Goal: Task Accomplishment & Management: Complete application form

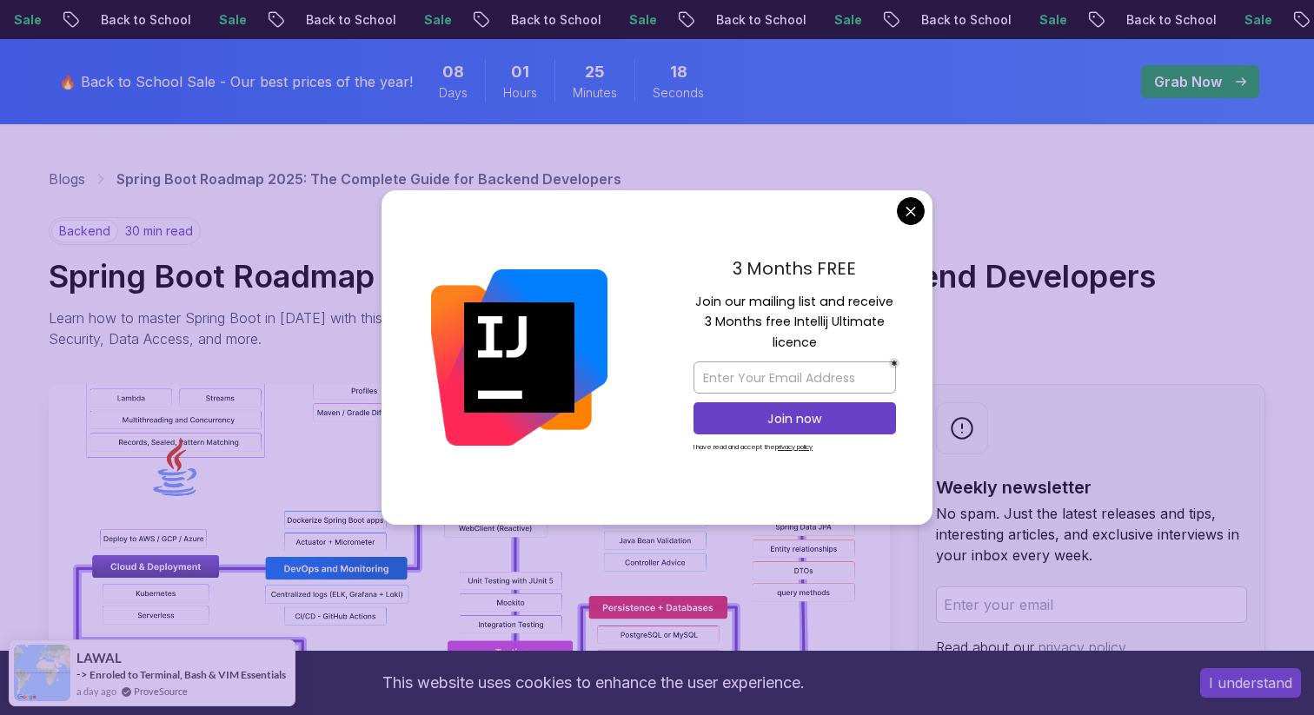
scroll to position [80, 0]
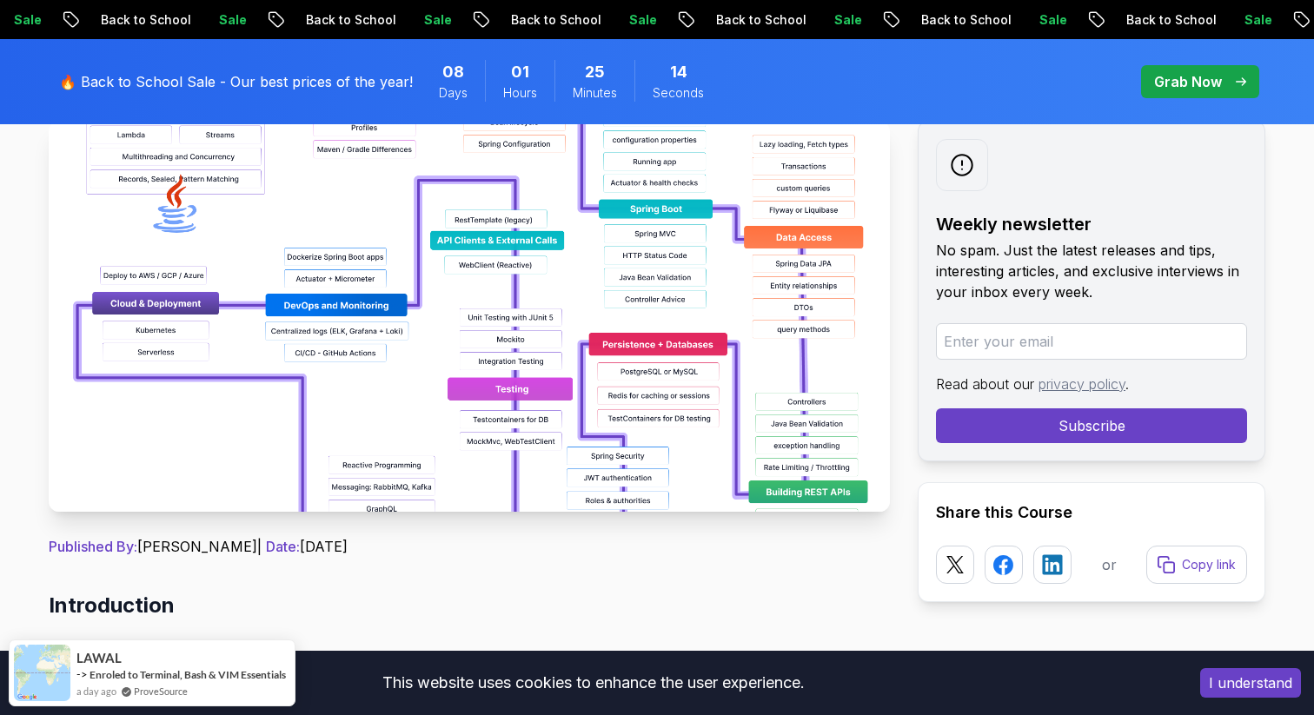
scroll to position [334, 0]
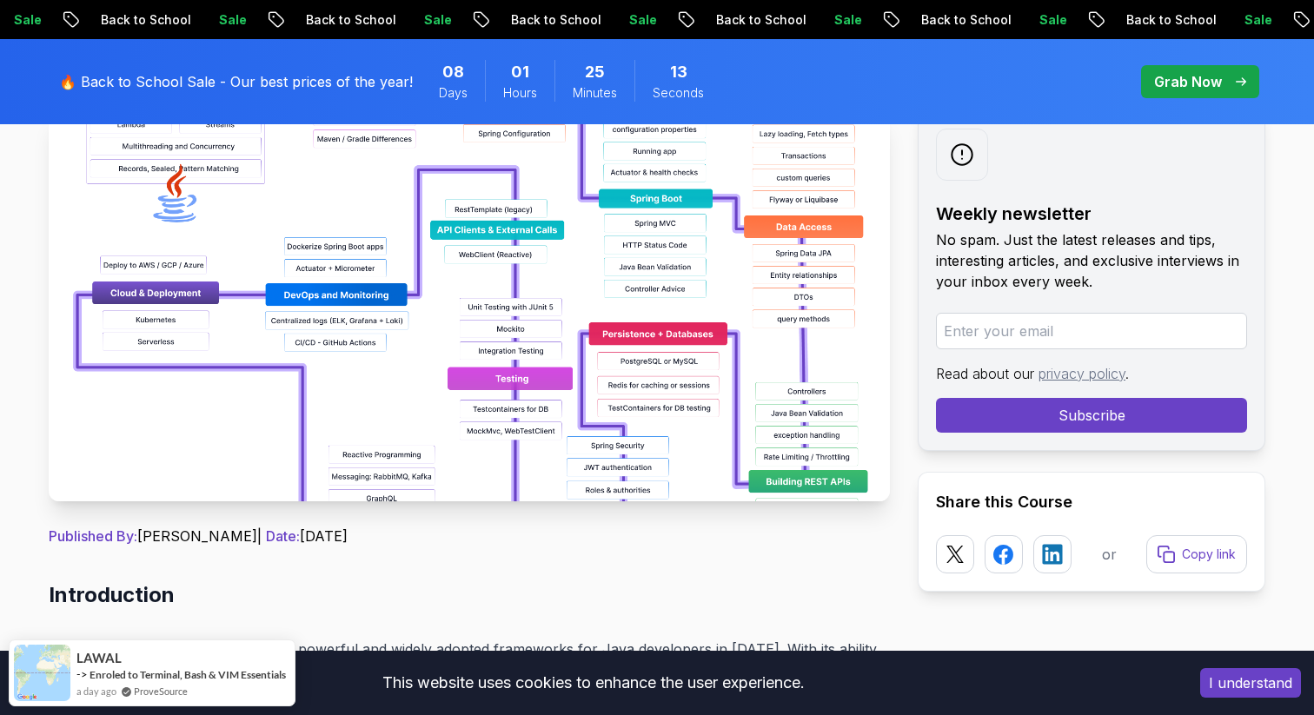
click at [500, 302] on img at bounding box center [469, 305] width 841 height 391
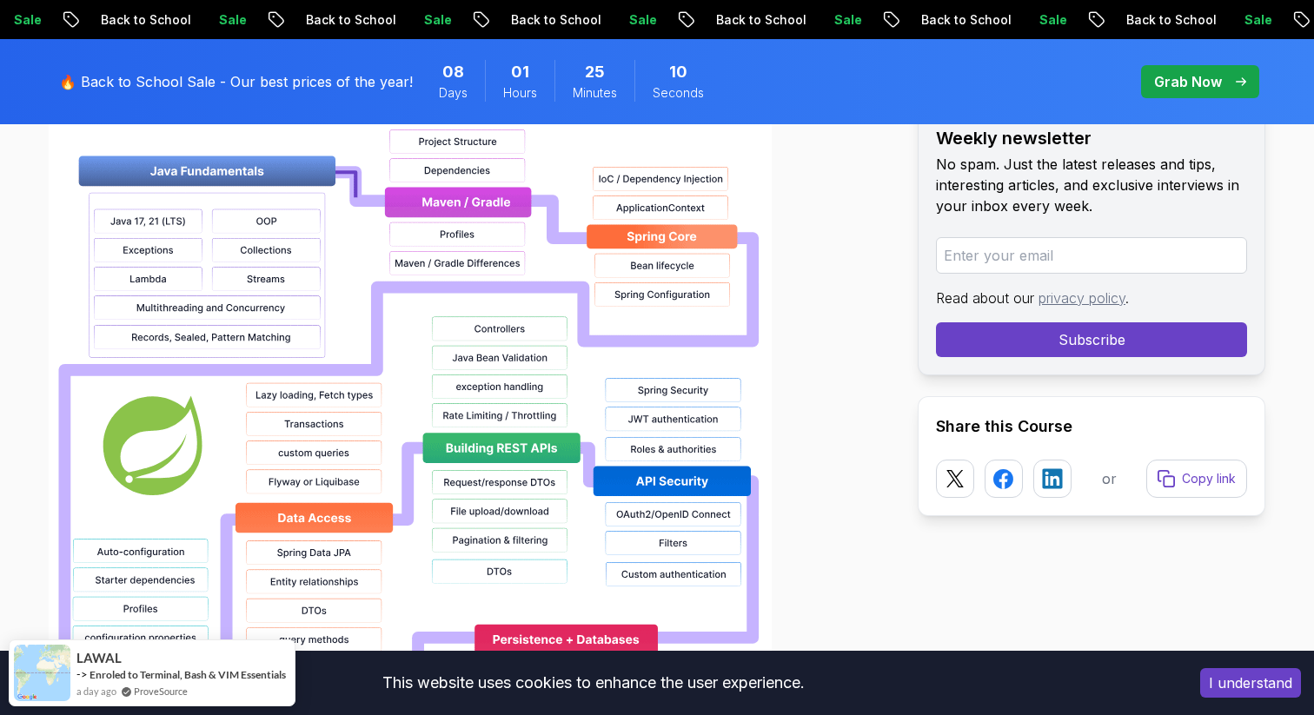
scroll to position [1282, 0]
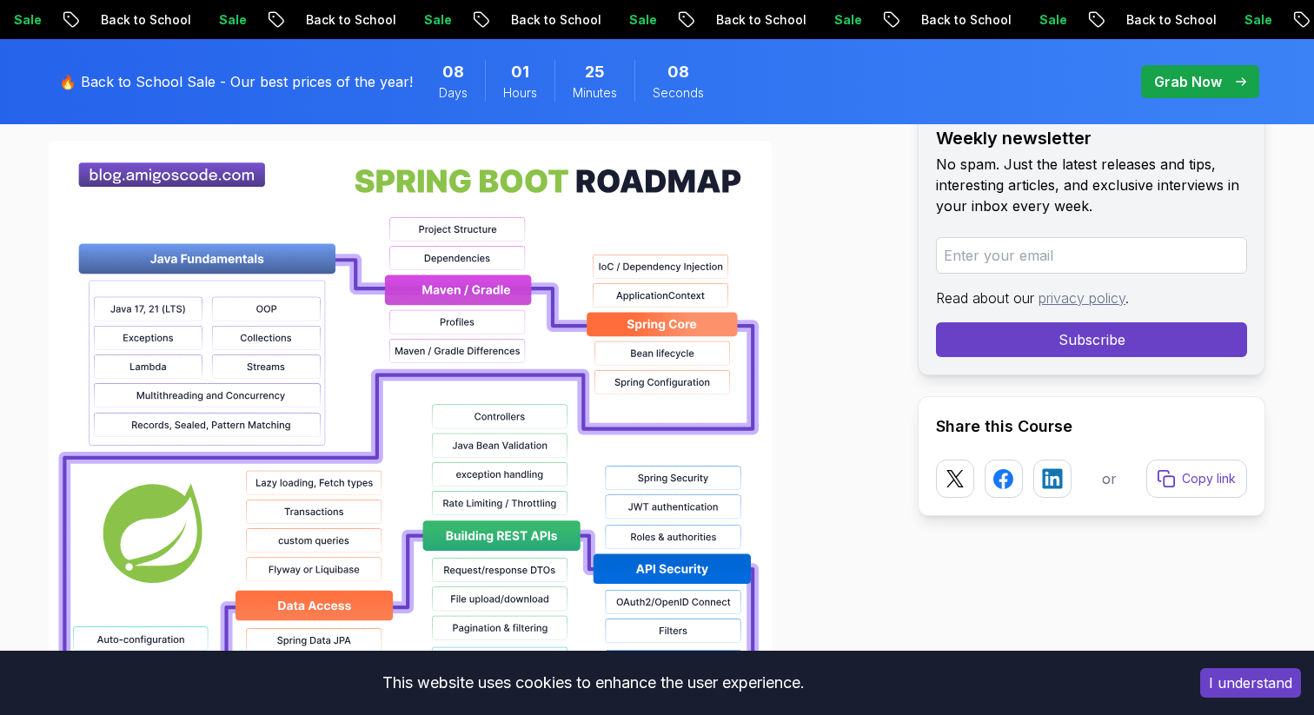
click at [1206, 683] on button "I understand" at bounding box center [1250, 683] width 101 height 30
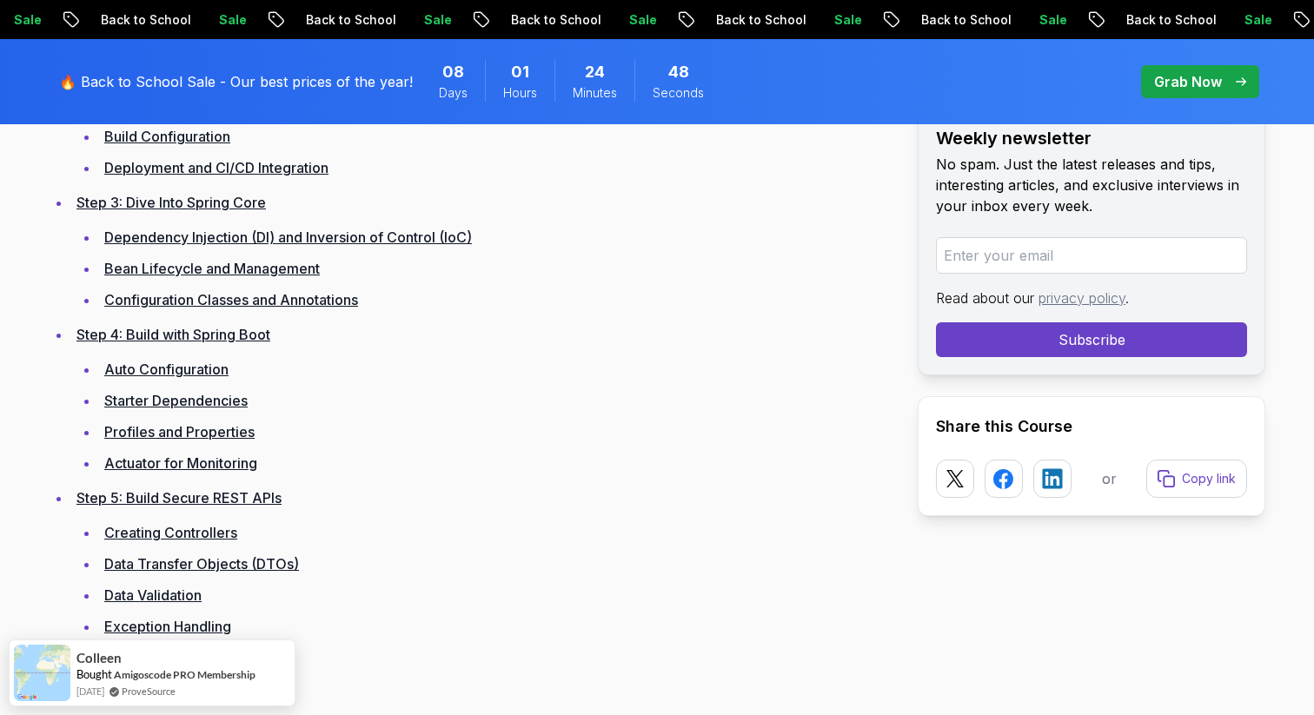
scroll to position [2957, 0]
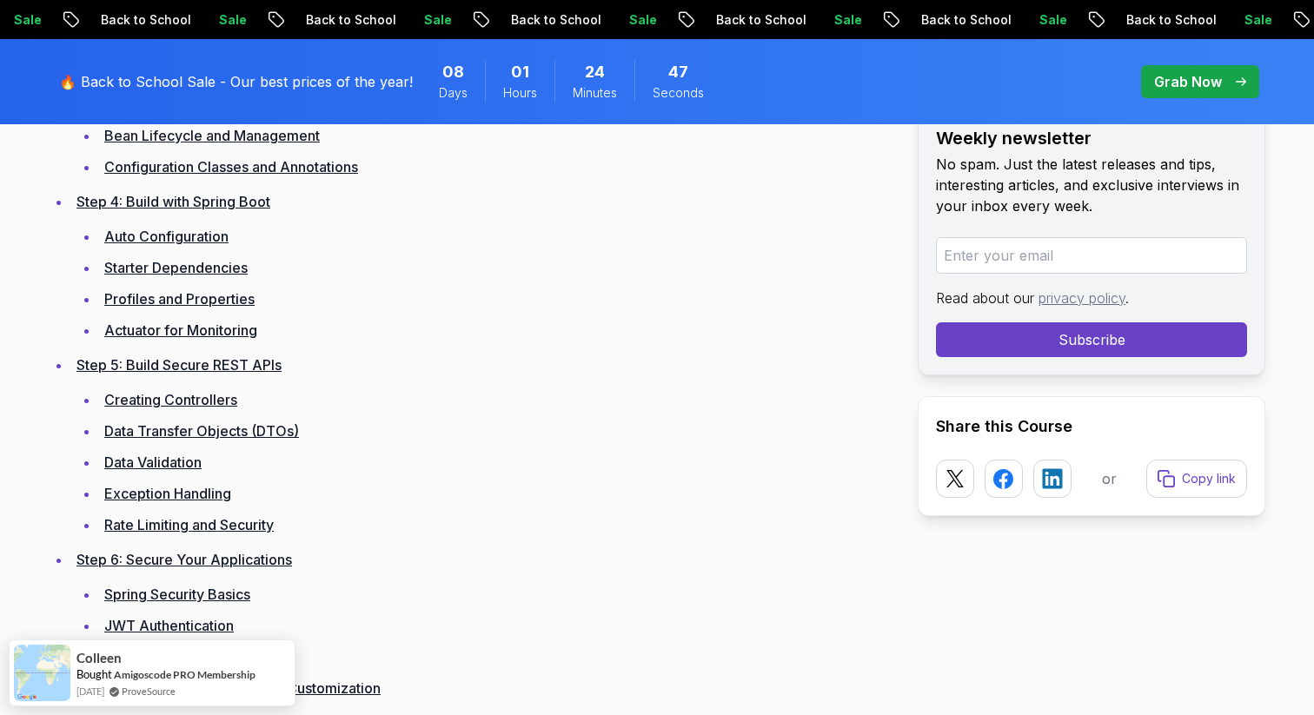
click at [1111, 15] on p "Back to School" at bounding box center [1170, 19] width 118 height 17
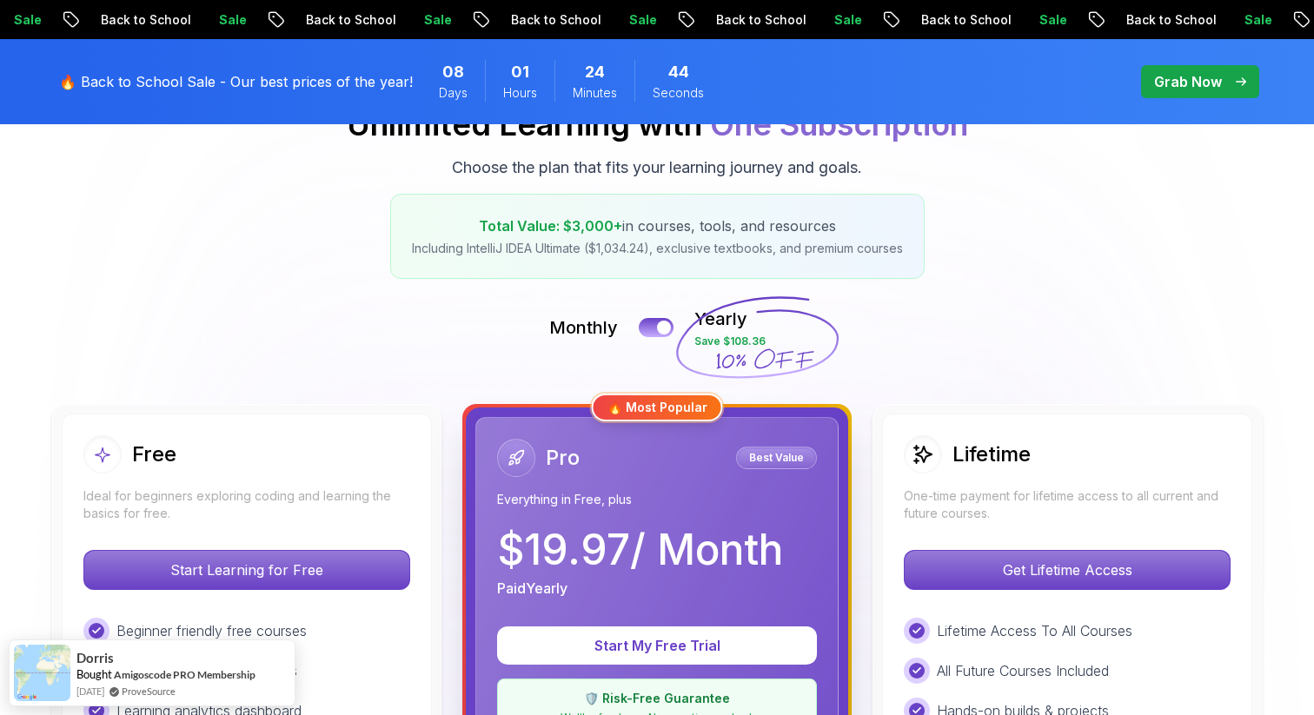
scroll to position [245, 0]
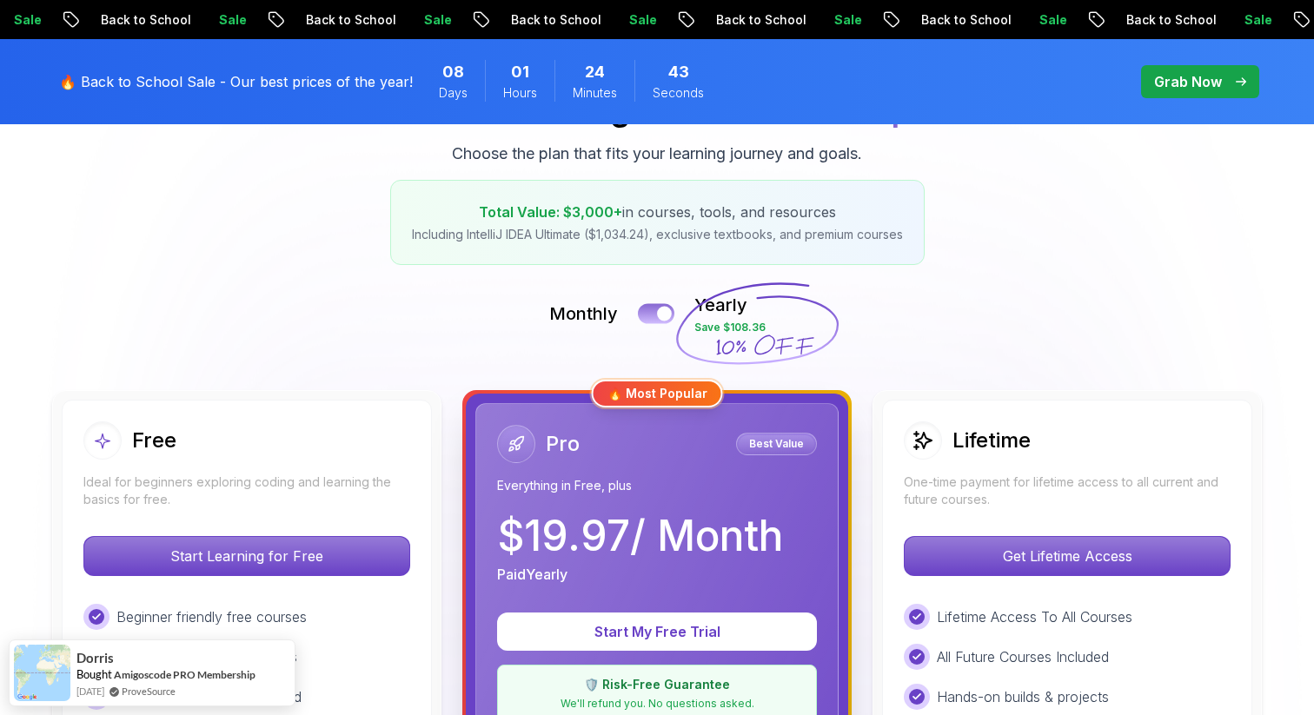
click at [659, 308] on div at bounding box center [664, 314] width 15 height 15
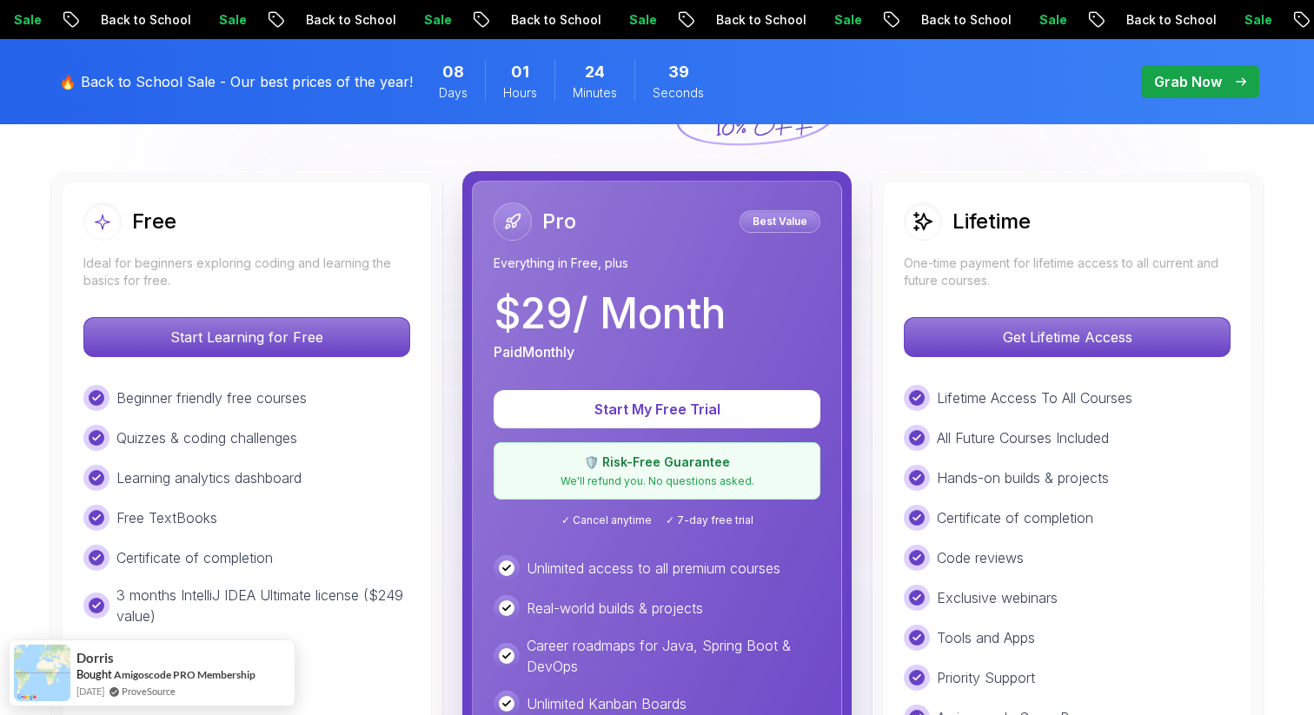
scroll to position [0, 0]
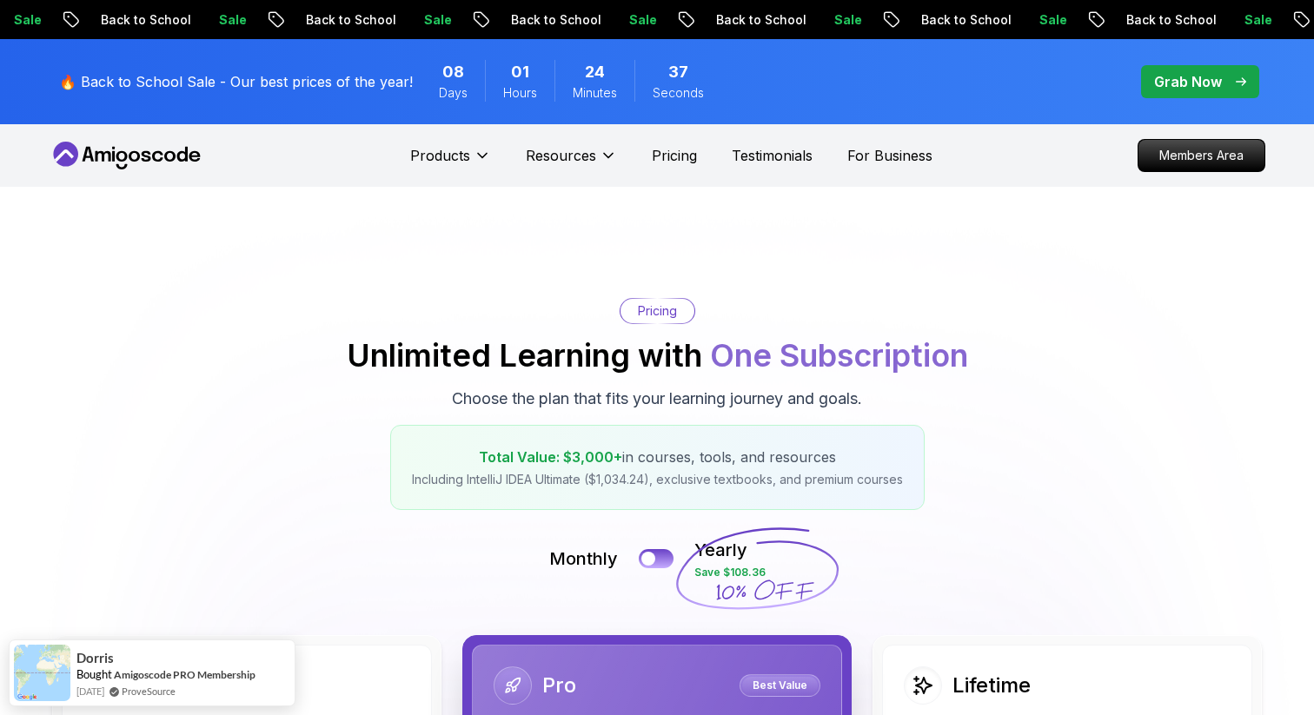
click at [165, 147] on icon at bounding box center [127, 156] width 156 height 28
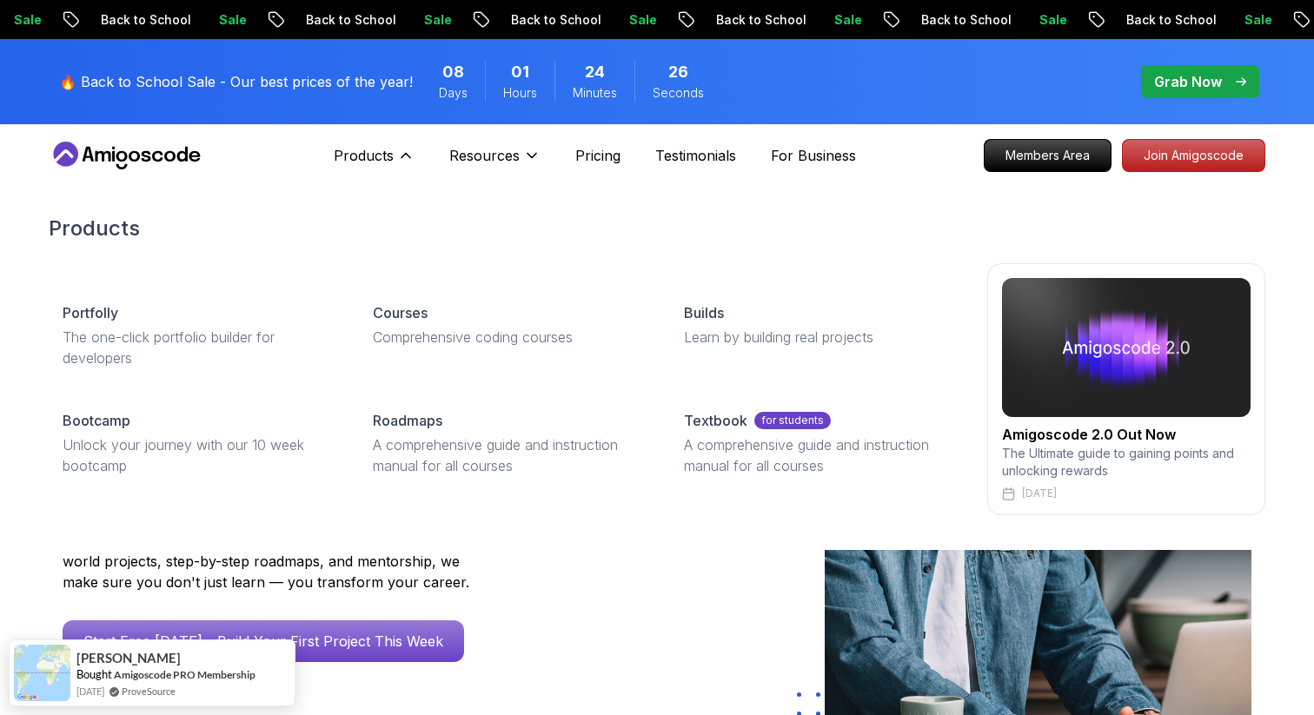
click at [1062, 399] on img at bounding box center [1126, 347] width 248 height 139
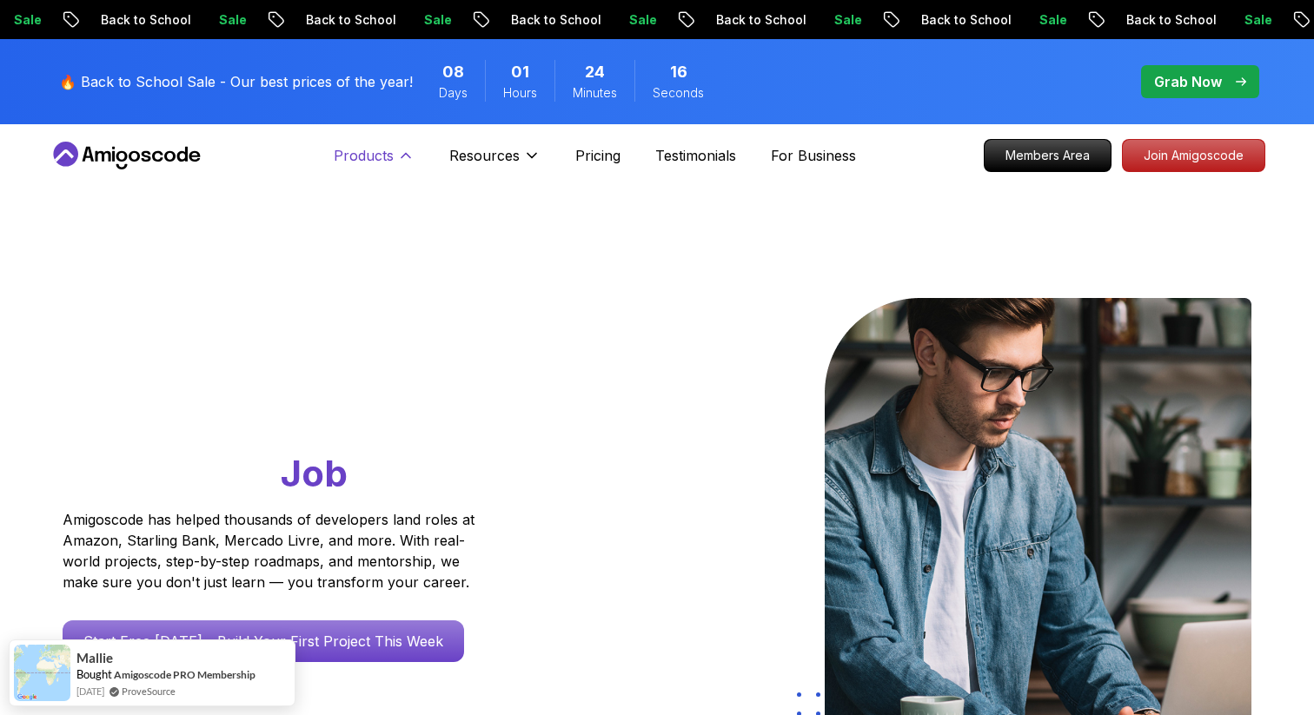
click at [407, 152] on icon at bounding box center [405, 155] width 17 height 17
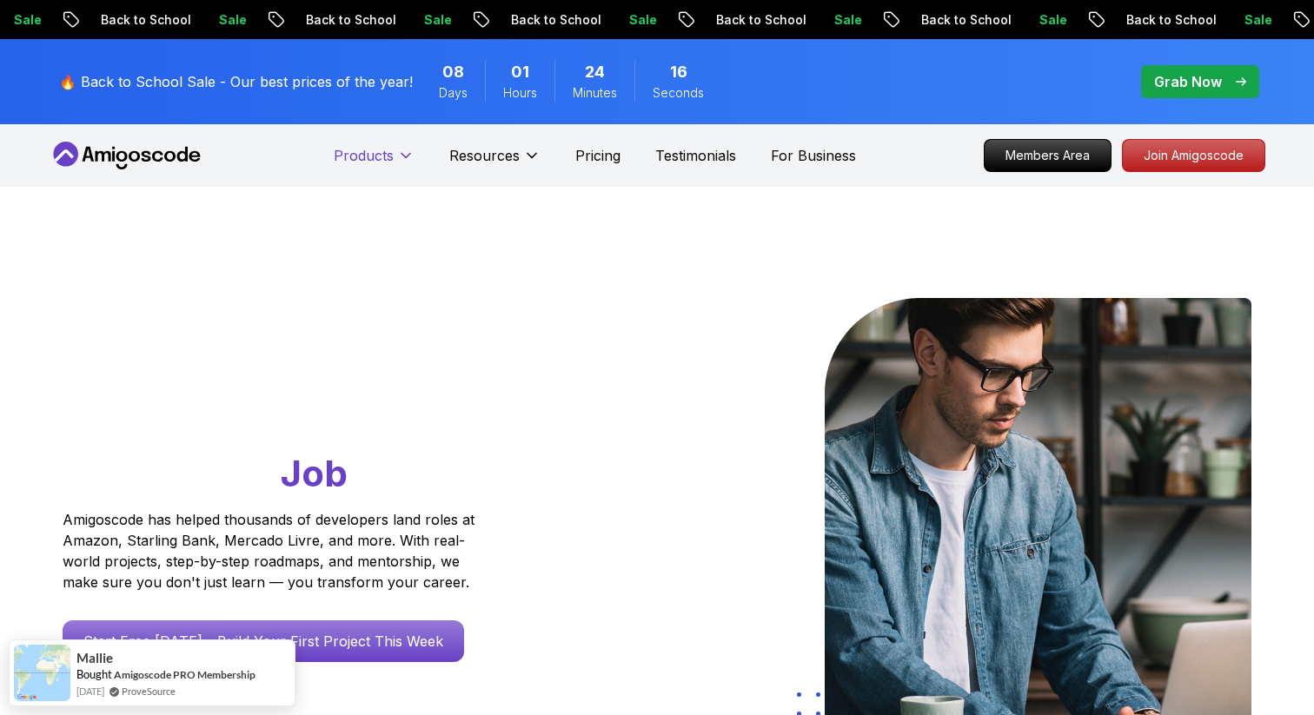
click at [407, 152] on icon at bounding box center [405, 155] width 17 height 17
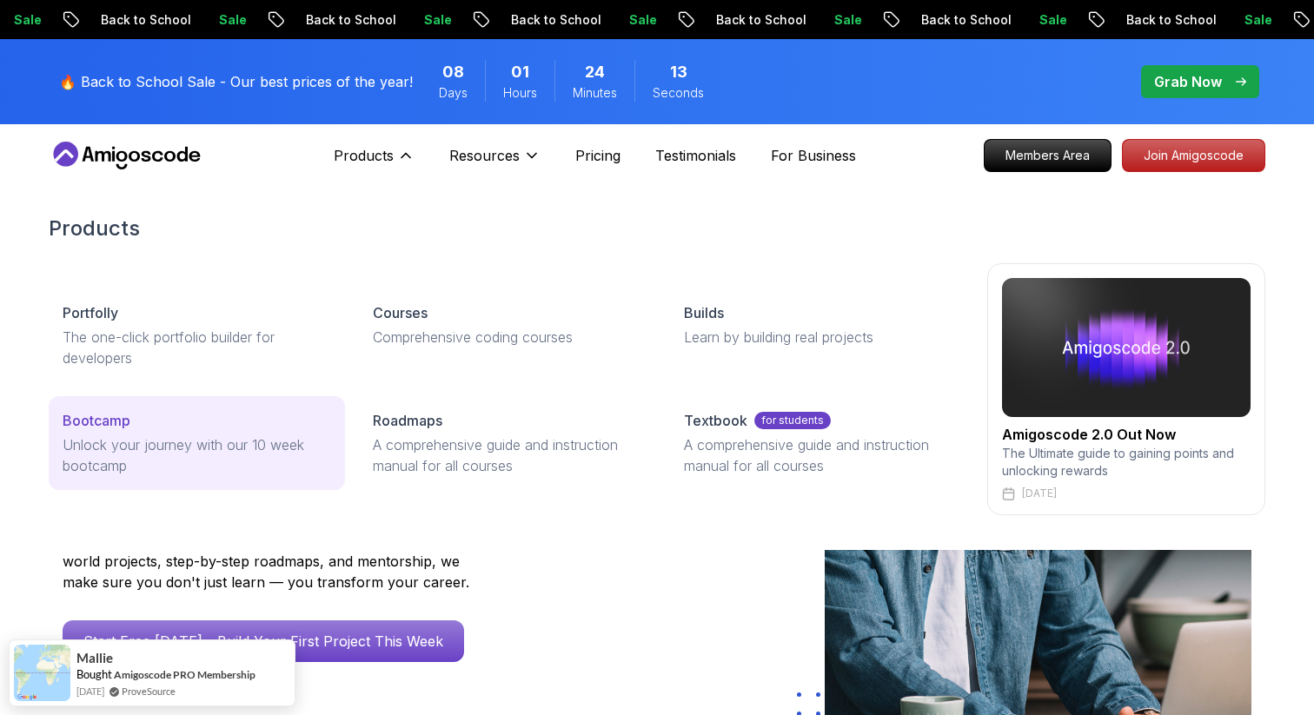
click at [176, 422] on div "Bootcamp" at bounding box center [197, 420] width 268 height 21
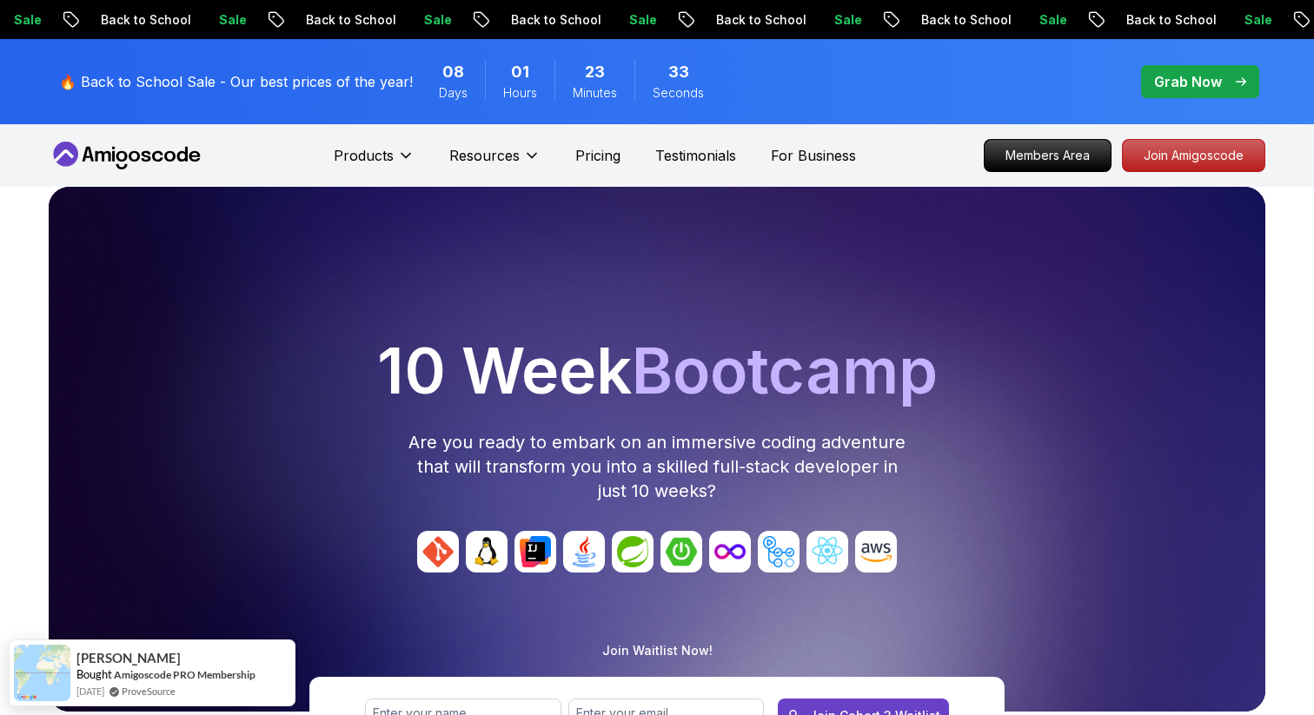
click at [1165, 92] on span "pre-order" at bounding box center [1200, 81] width 118 height 33
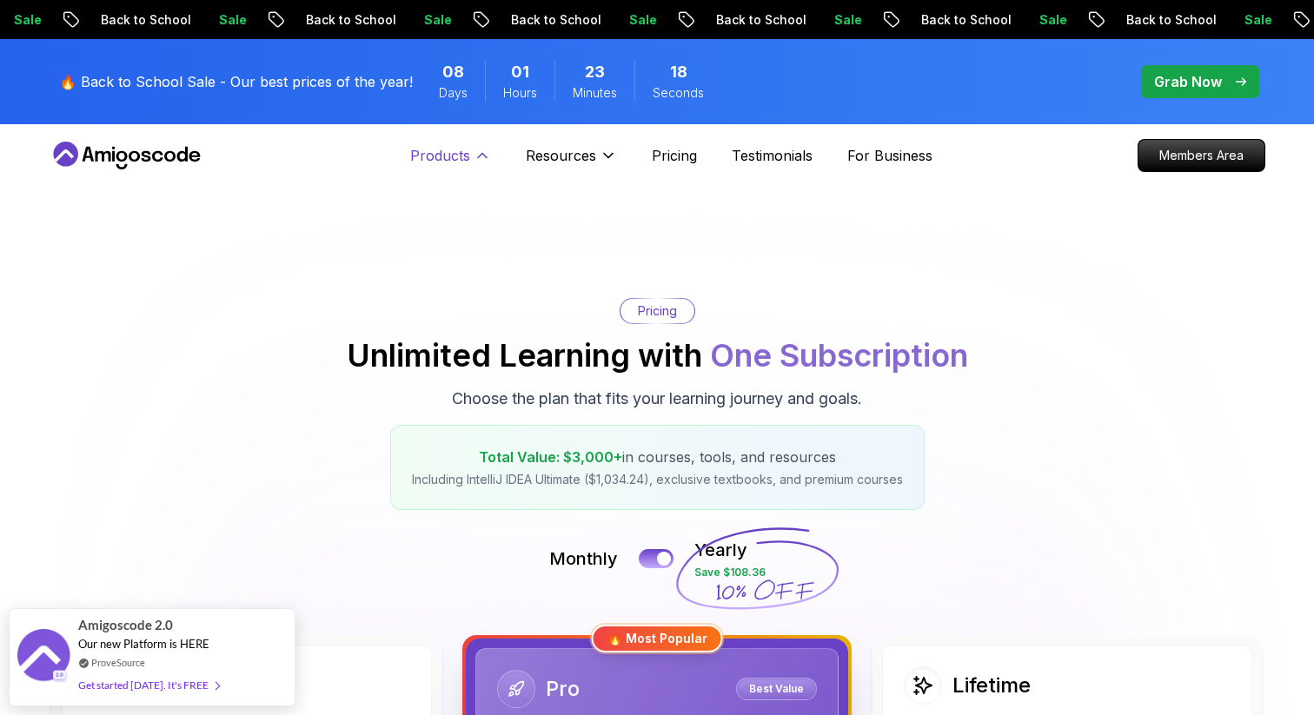
click at [481, 155] on icon at bounding box center [482, 155] width 17 height 17
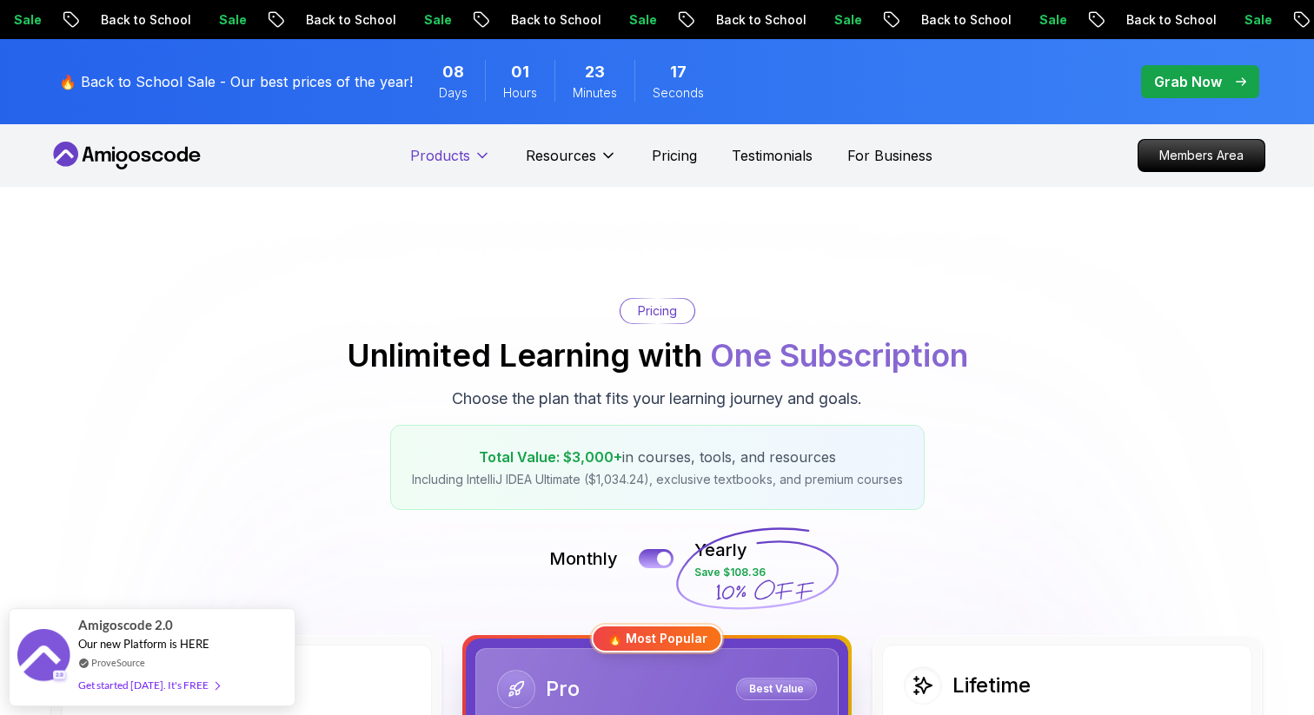
click at [481, 155] on icon at bounding box center [482, 155] width 17 height 17
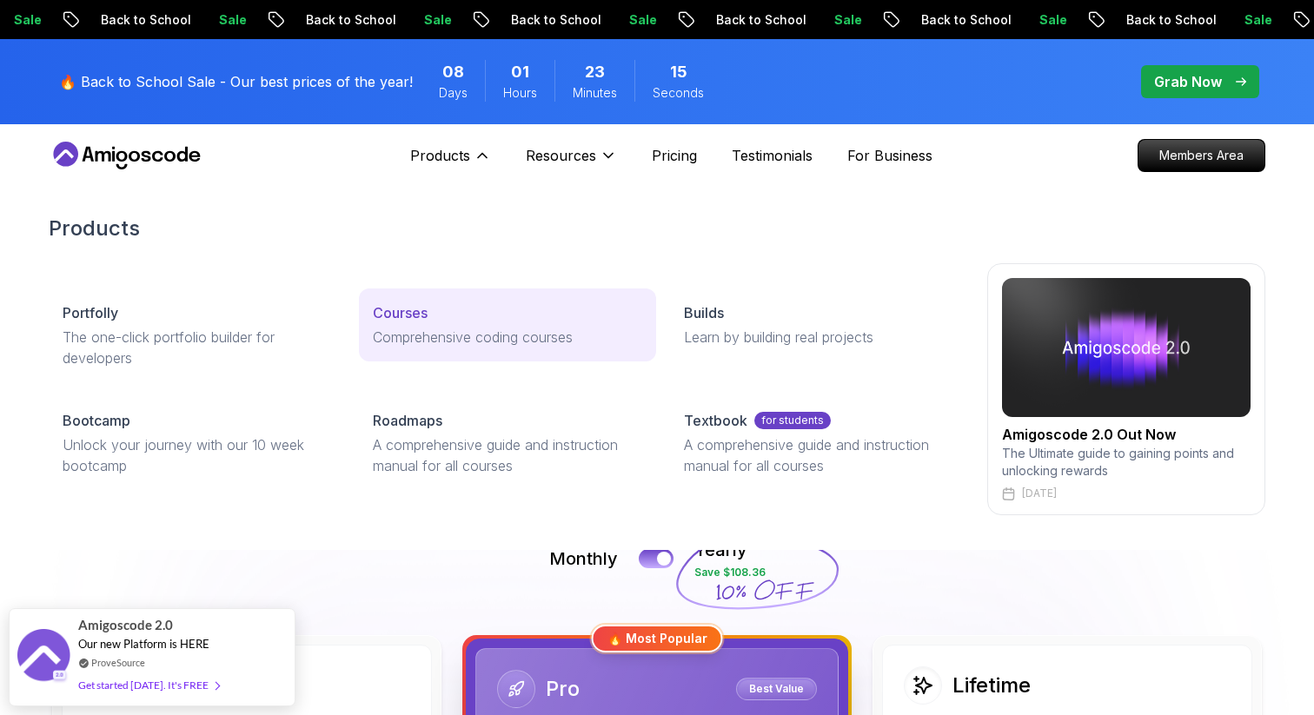
click at [407, 334] on p "Comprehensive coding courses" at bounding box center [507, 337] width 268 height 21
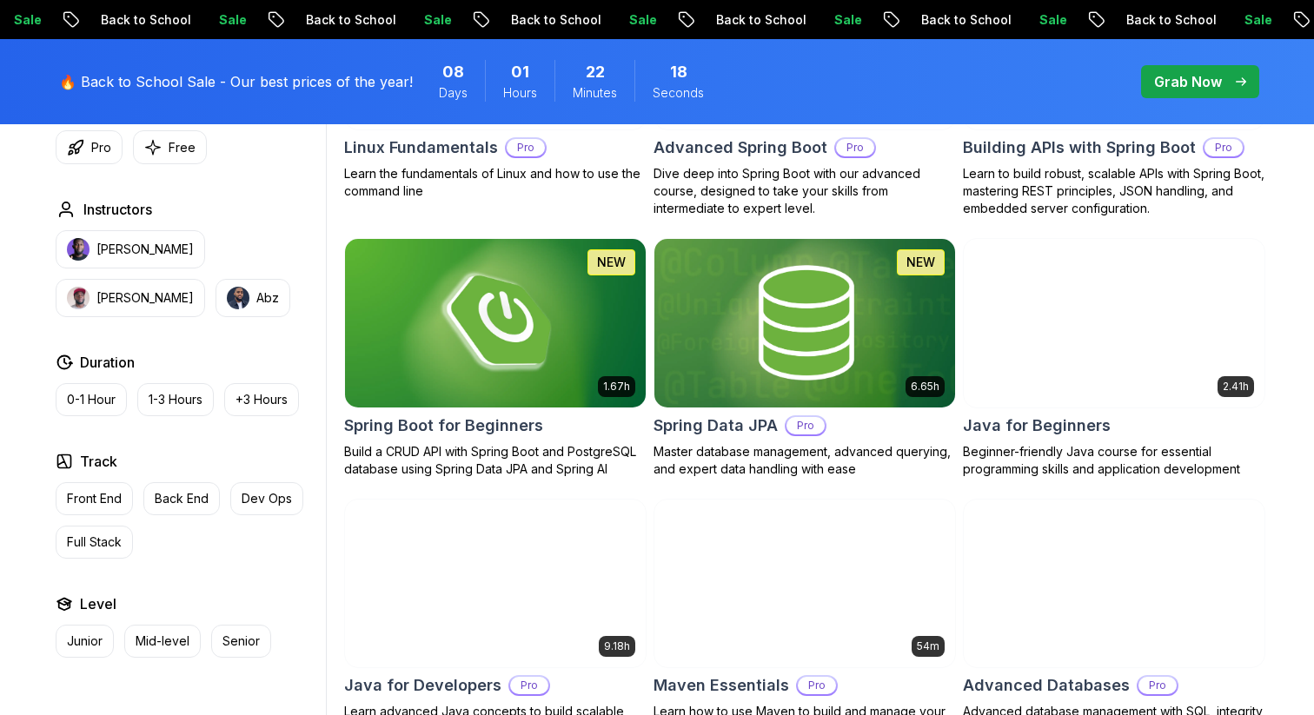
scroll to position [593, 0]
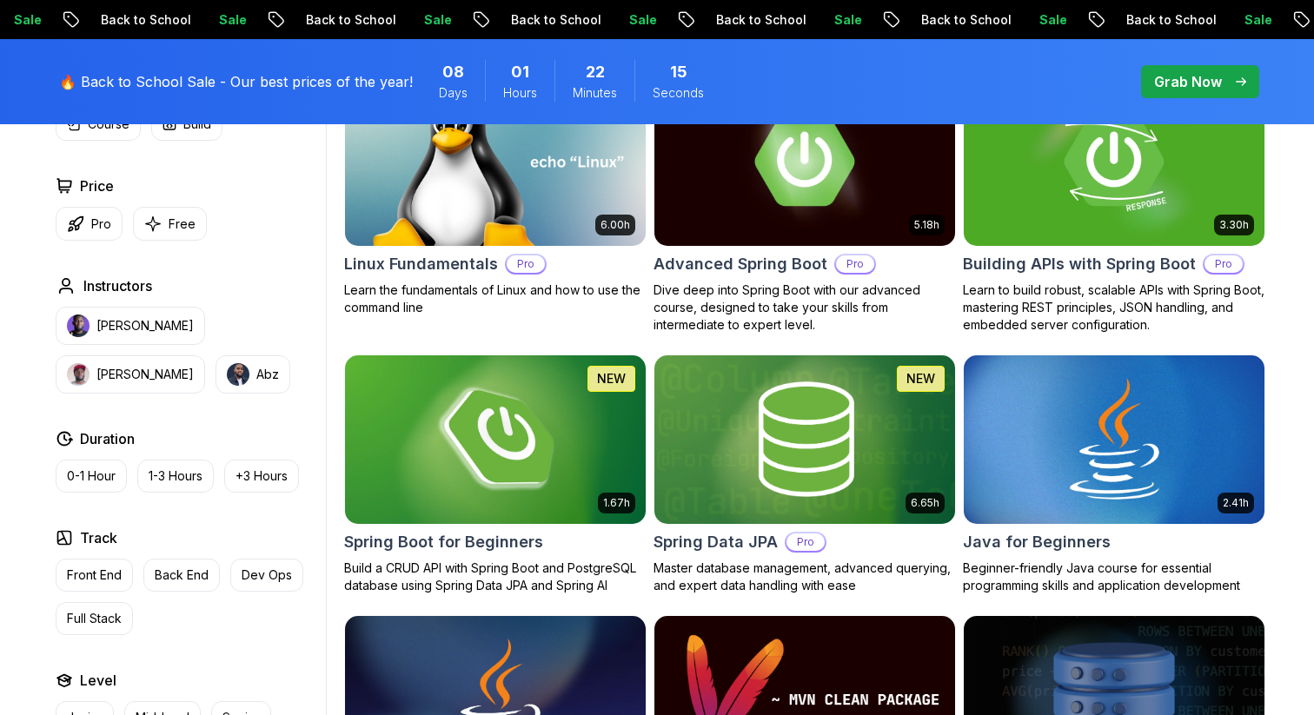
click at [579, 407] on img at bounding box center [494, 439] width 315 height 176
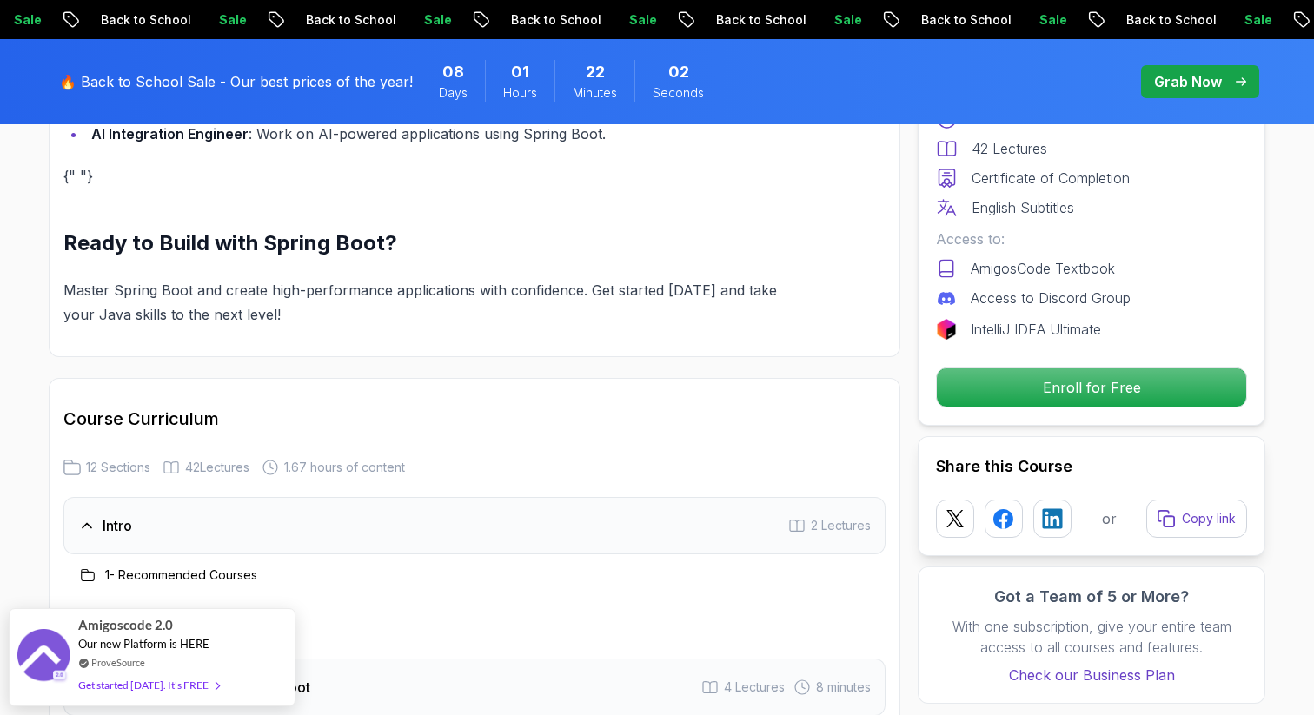
scroll to position [1971, 0]
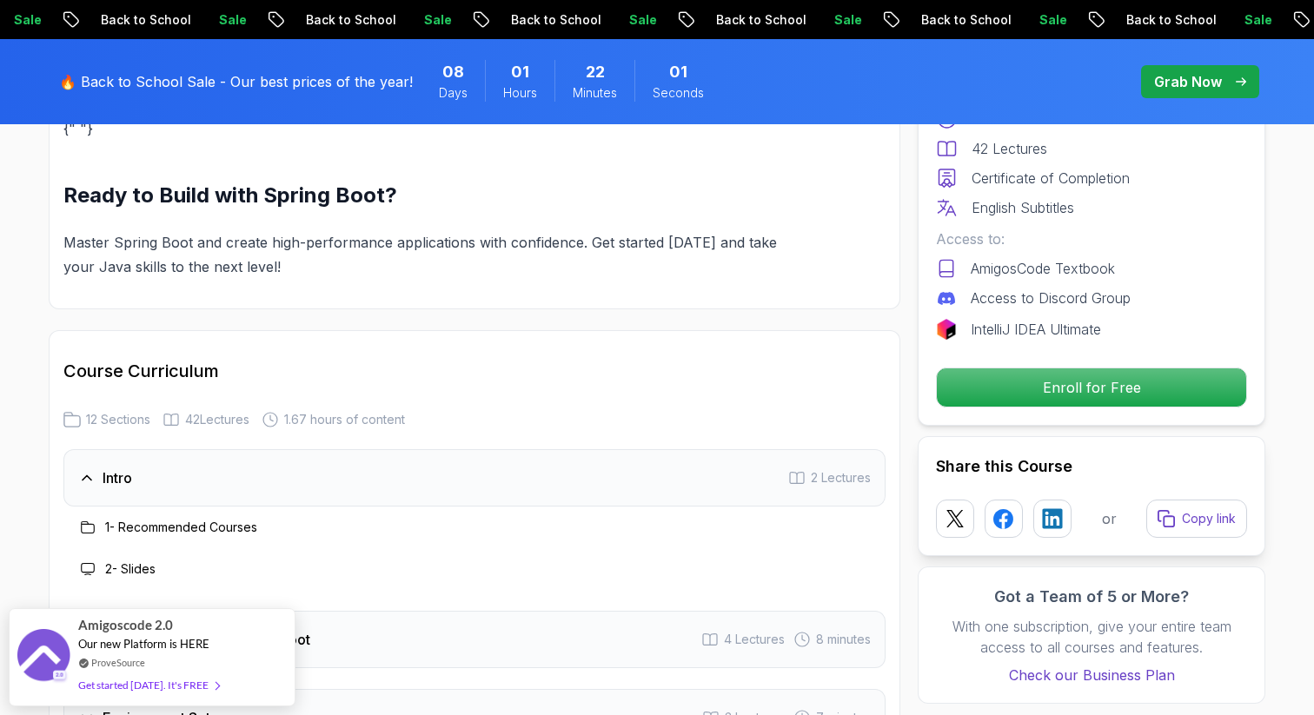
click at [461, 449] on div "Intro 2 Lectures" at bounding box center [474, 477] width 822 height 57
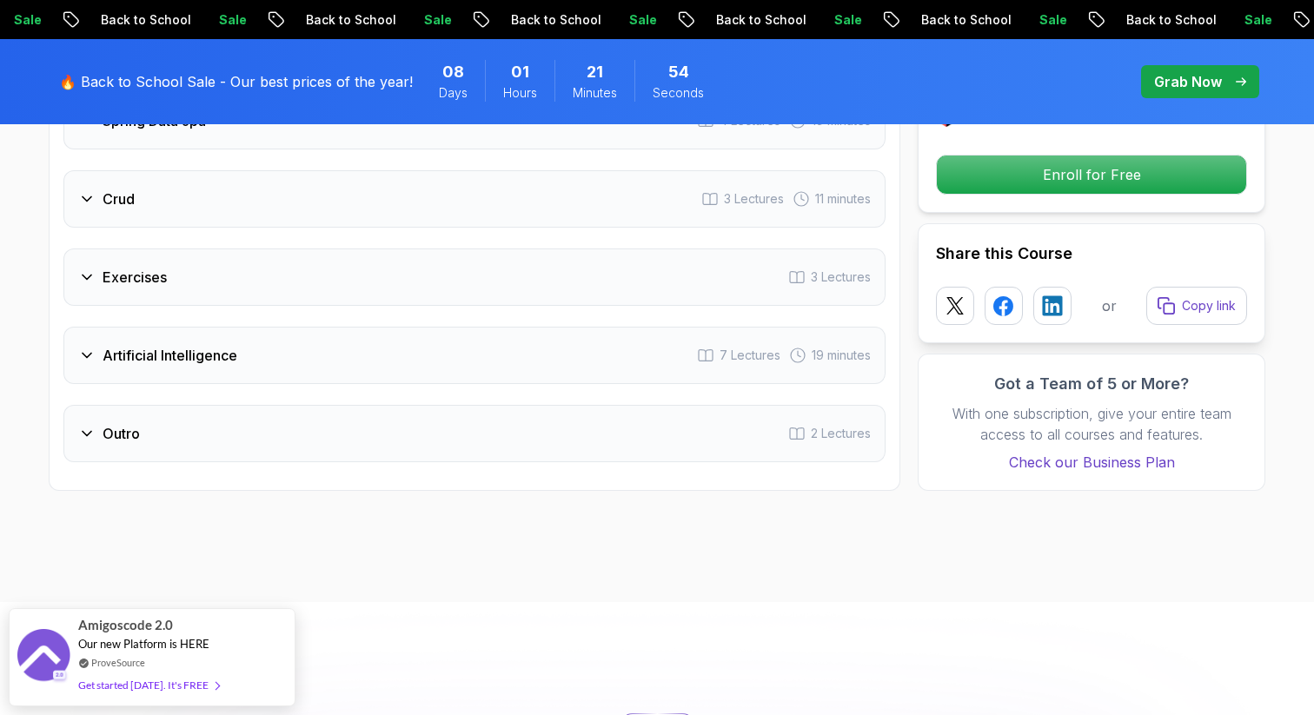
scroll to position [2877, 0]
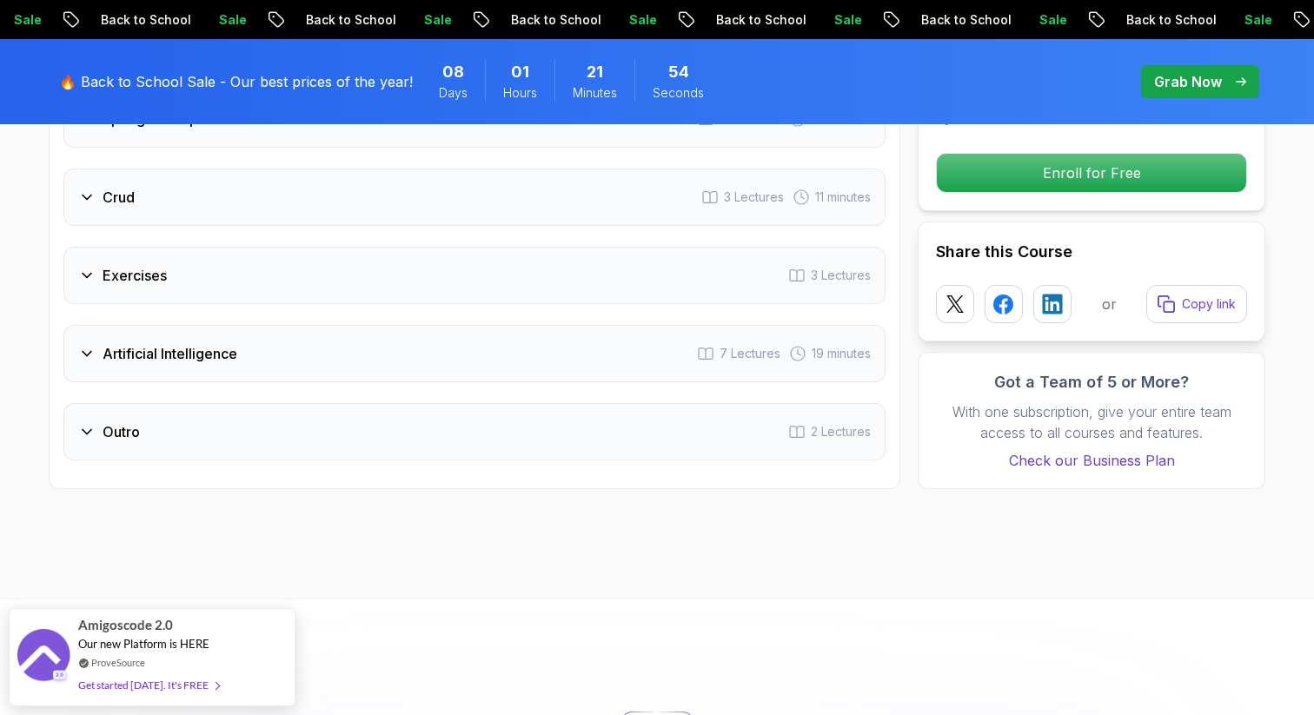
click at [412, 344] on div "Artificial Intelligence 7 Lectures 19 minutes" at bounding box center [474, 353] width 822 height 57
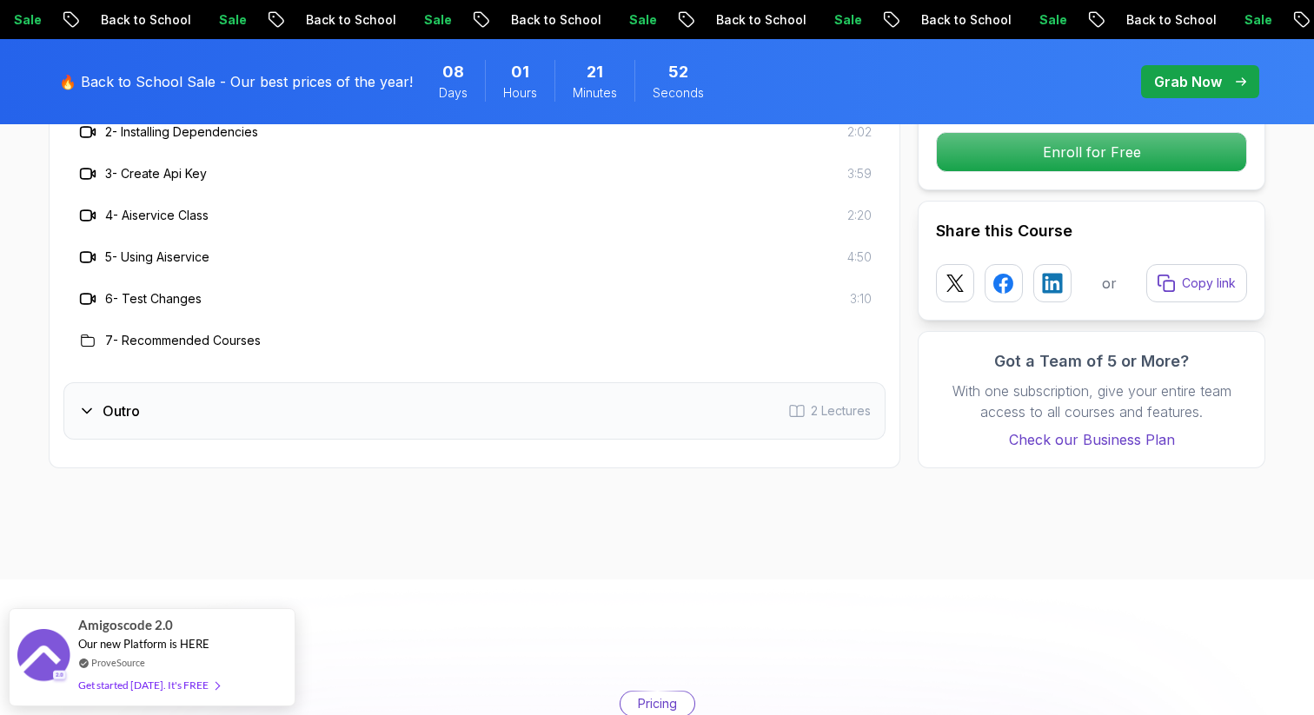
scroll to position [3190, 0]
click at [367, 382] on div "Outro 2 Lectures" at bounding box center [474, 409] width 822 height 57
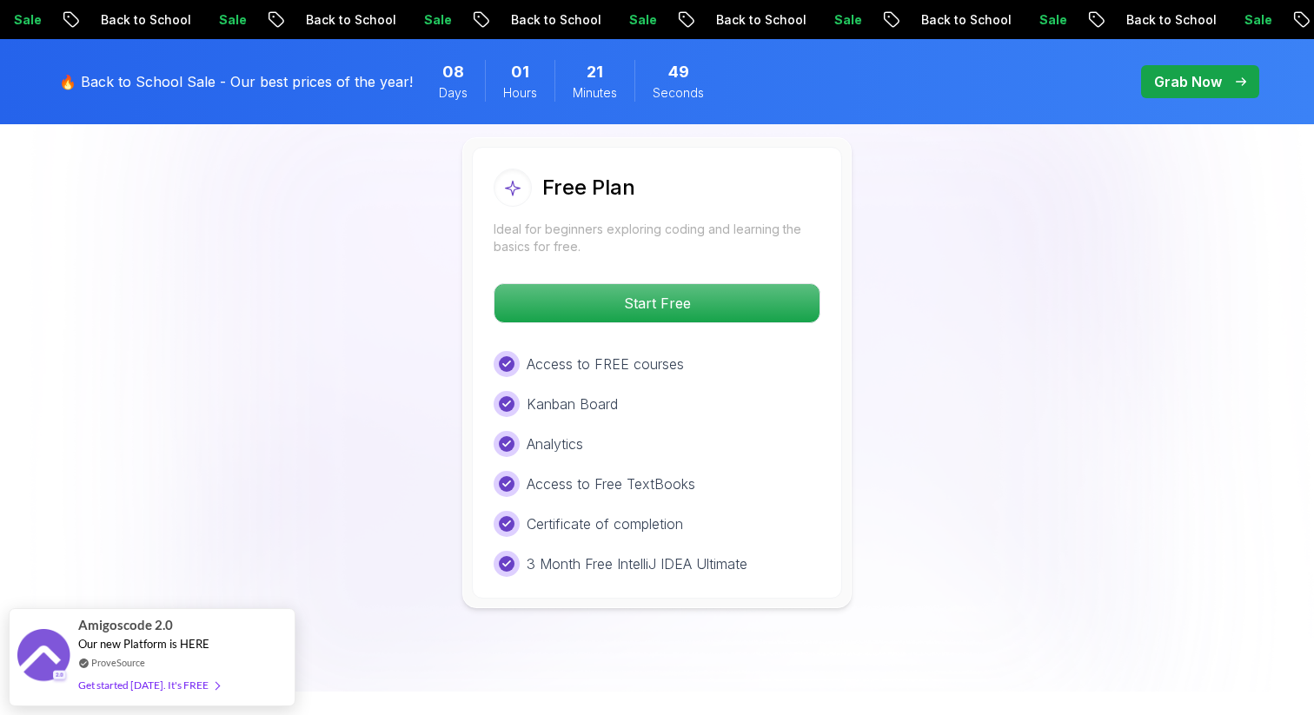
scroll to position [3768, 0]
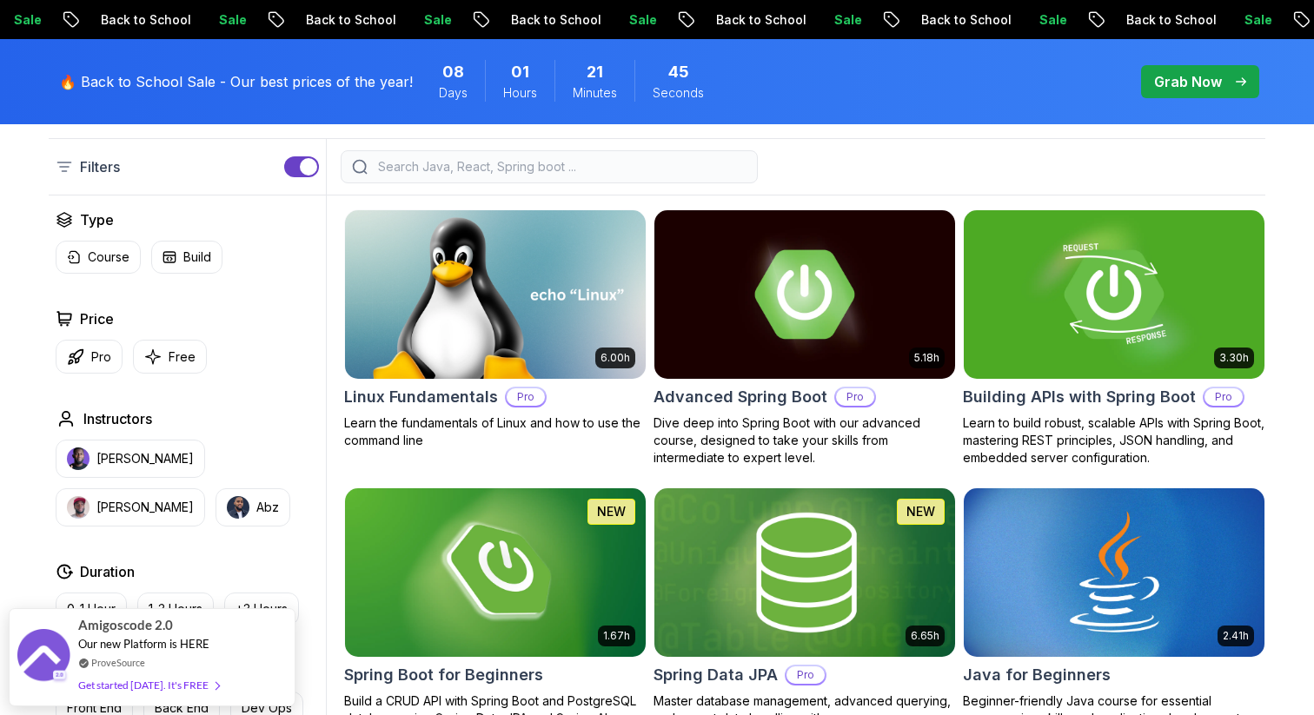
scroll to position [425, 0]
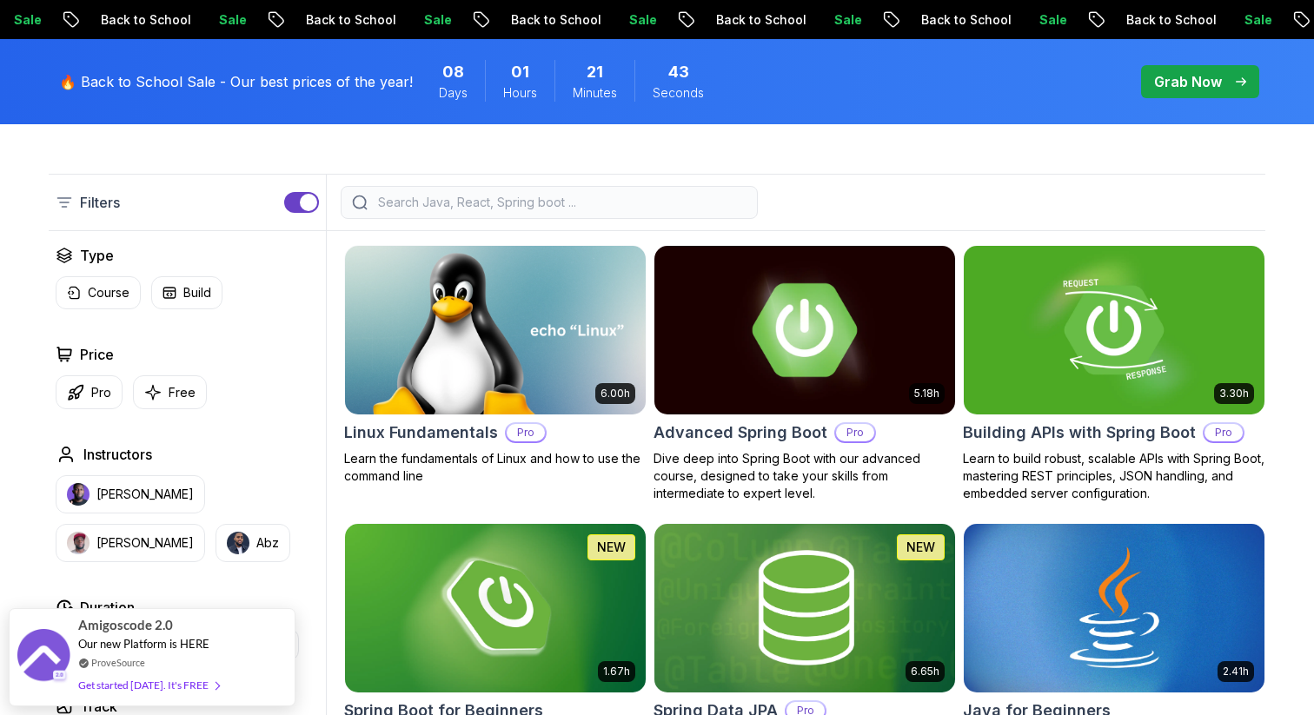
click at [791, 440] on h2 "Advanced Spring Boot" at bounding box center [740, 433] width 174 height 24
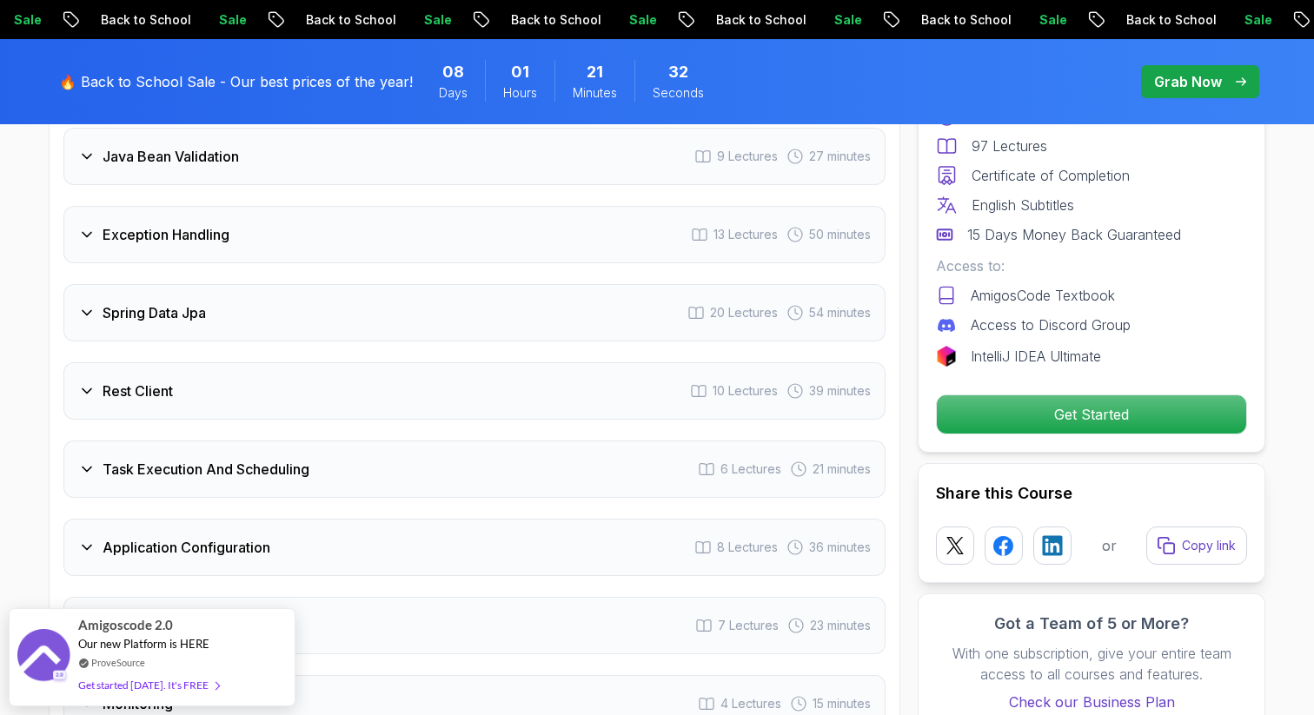
scroll to position [2654, 0]
click at [439, 203] on div "Exception Handling 13 Lectures 50 minutes" at bounding box center [474, 231] width 822 height 57
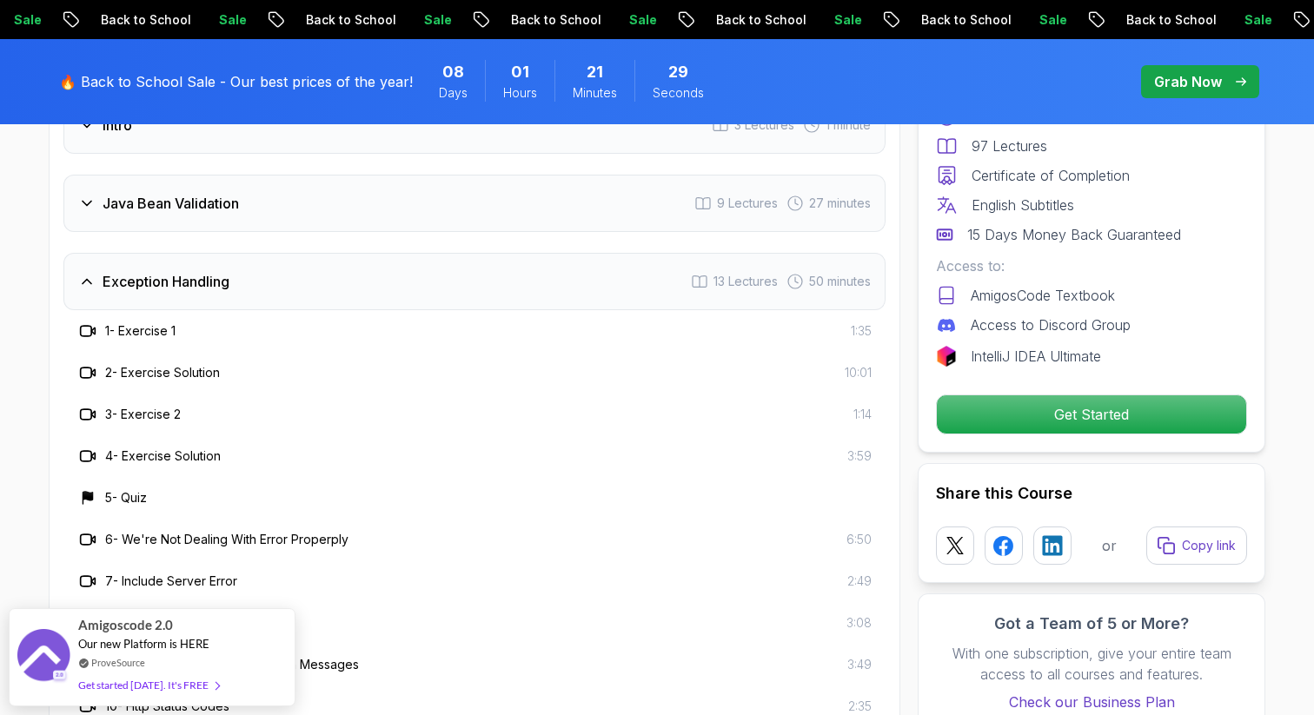
scroll to position [2463, 0]
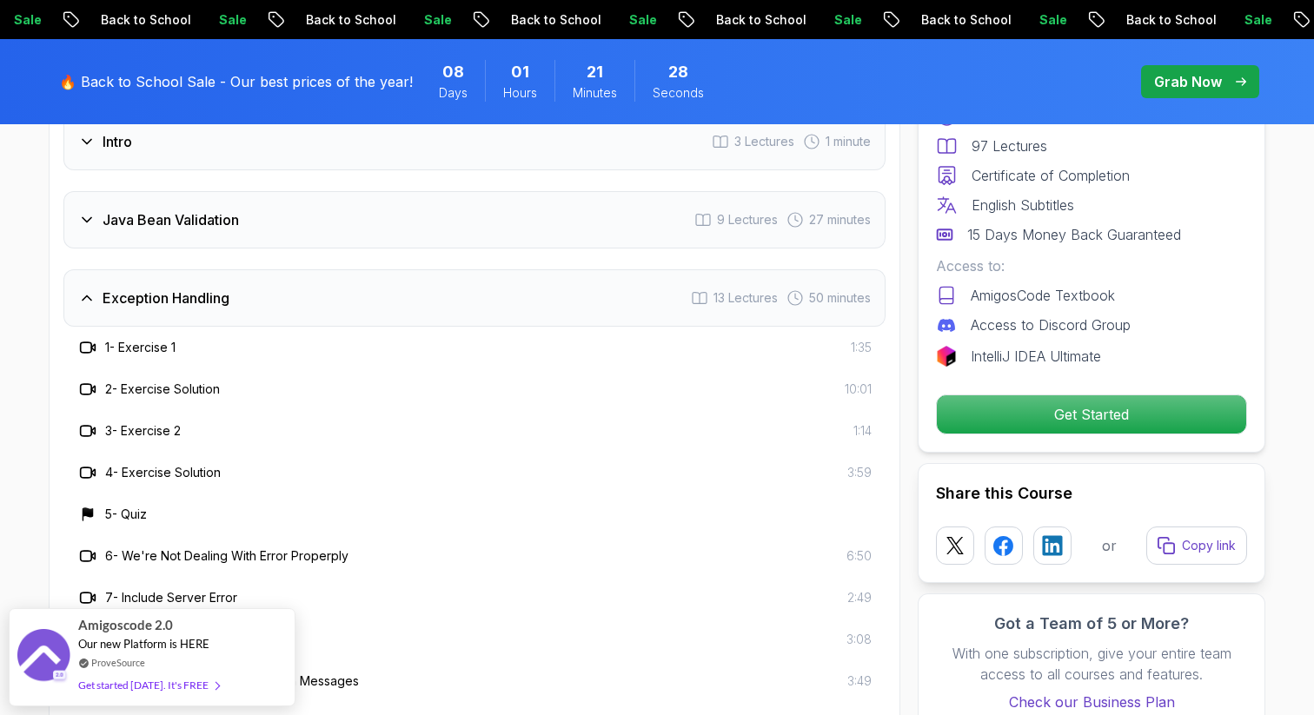
click at [279, 269] on div "Exception Handling 13 Lectures 50 minutes" at bounding box center [474, 297] width 822 height 57
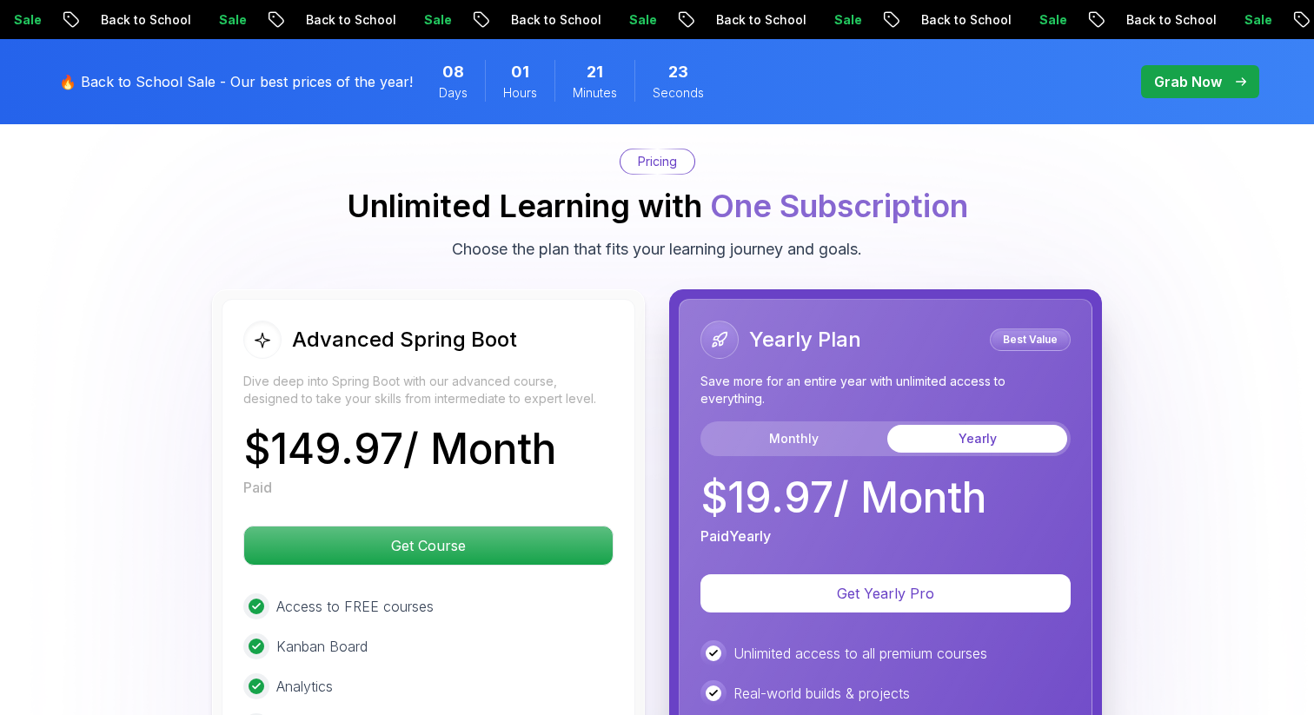
scroll to position [3676, 0]
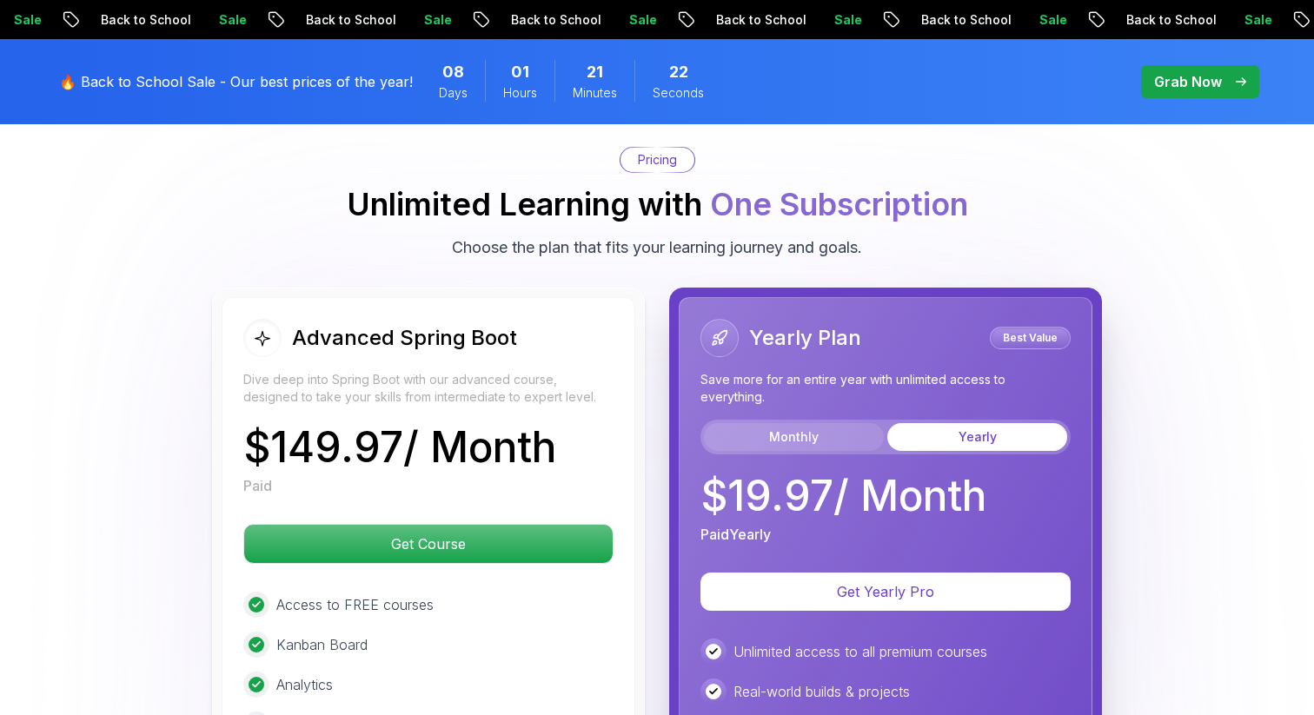
click at [814, 423] on button "Monthly" at bounding box center [794, 437] width 180 height 28
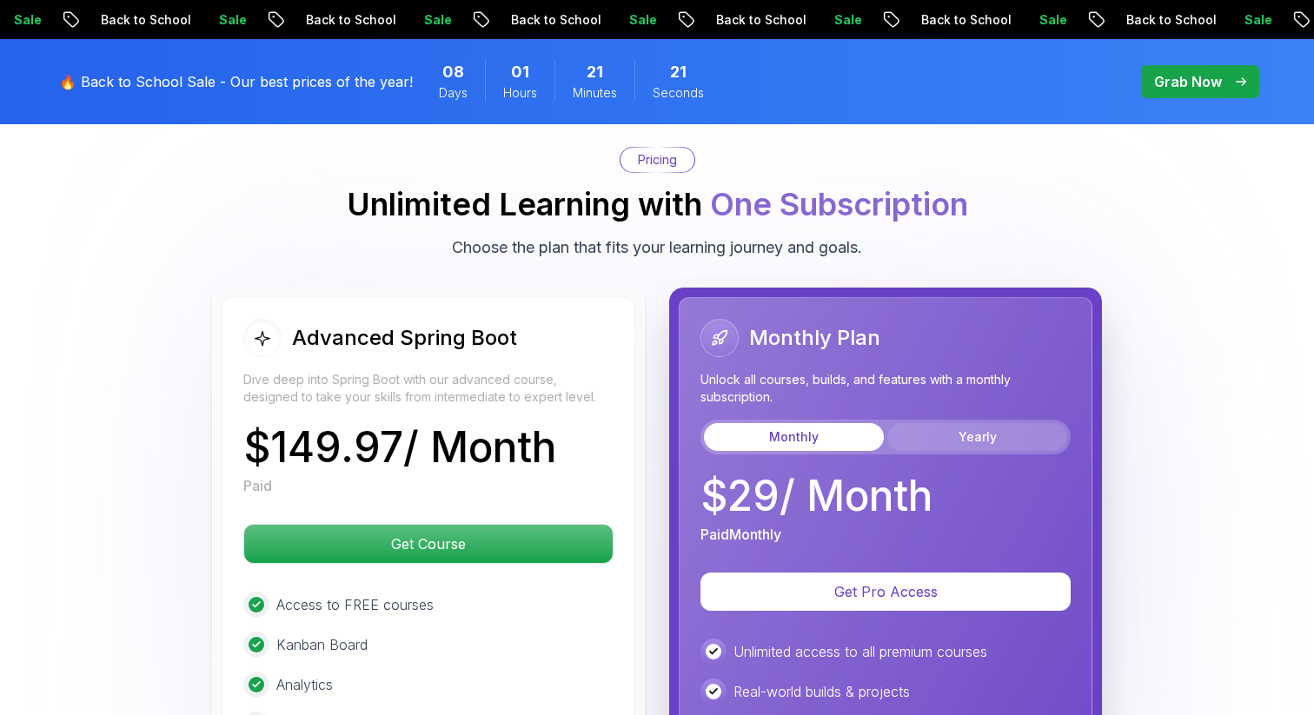
click at [931, 423] on button "Yearly" at bounding box center [977, 437] width 180 height 28
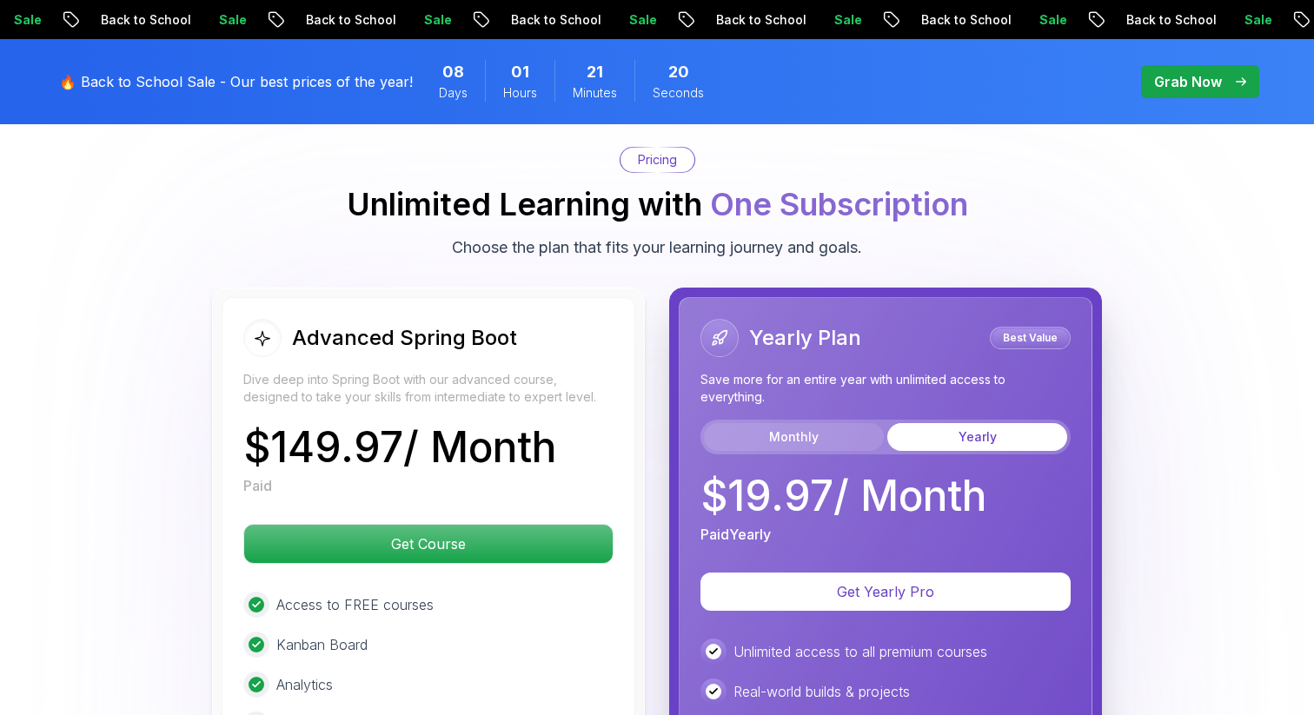
click at [775, 423] on button "Monthly" at bounding box center [794, 437] width 180 height 28
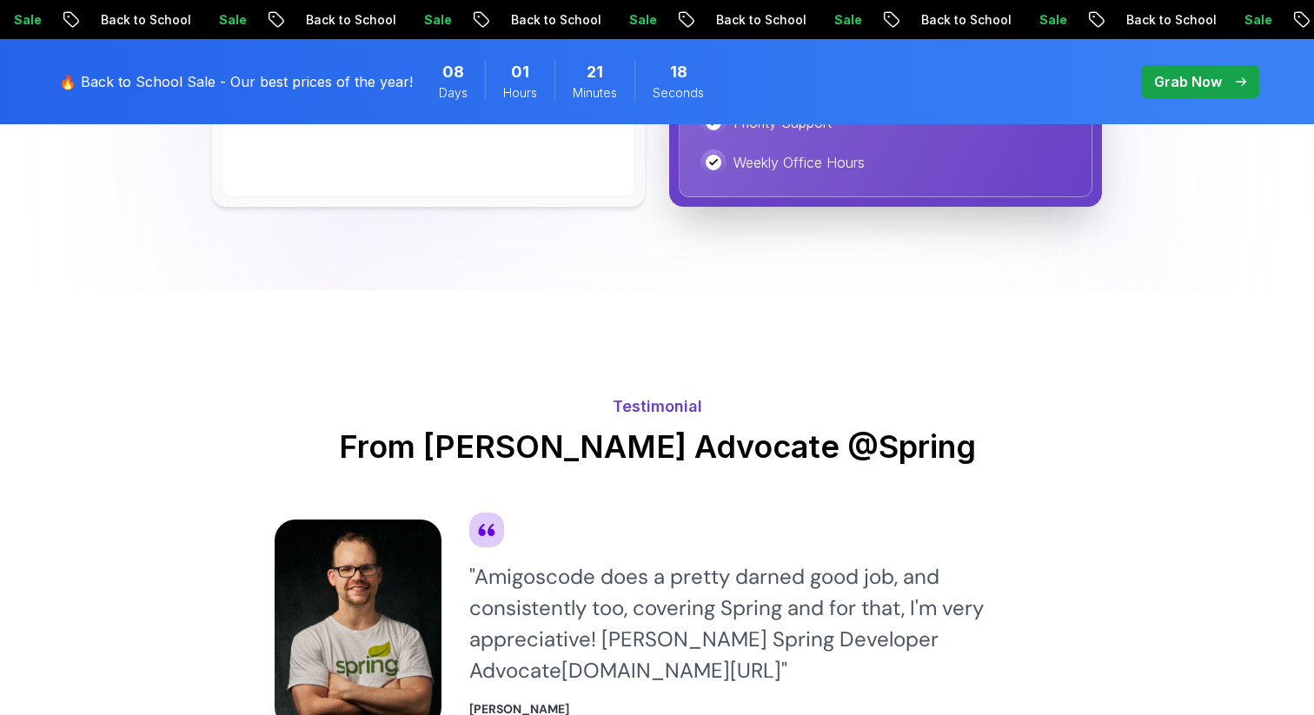
scroll to position [4647, 0]
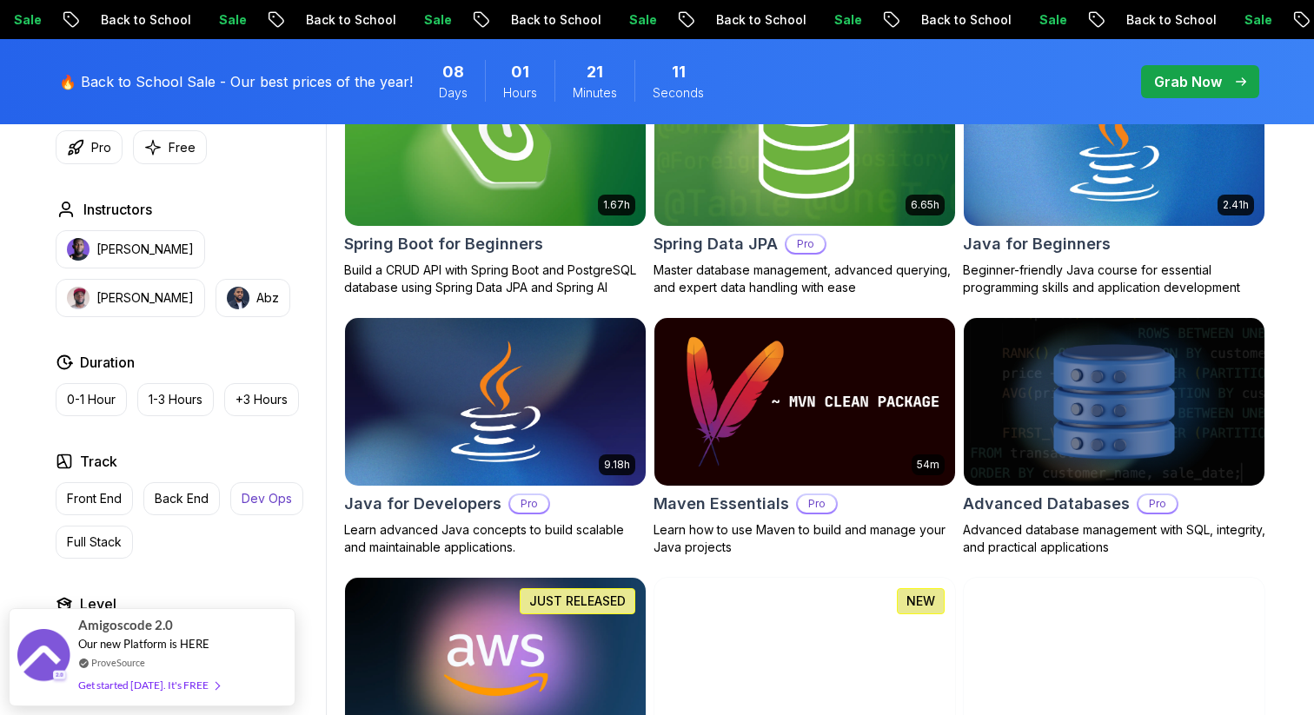
scroll to position [895, 0]
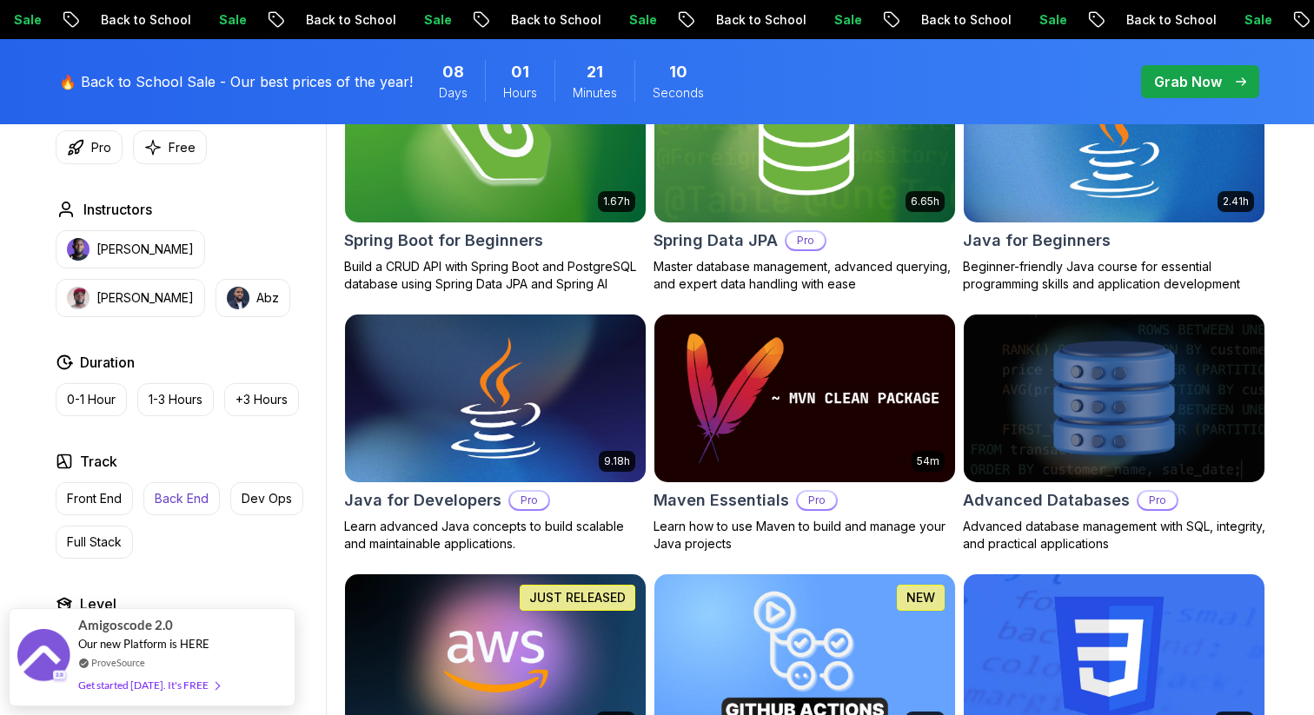
click at [184, 504] on p "Back End" at bounding box center [182, 498] width 54 height 17
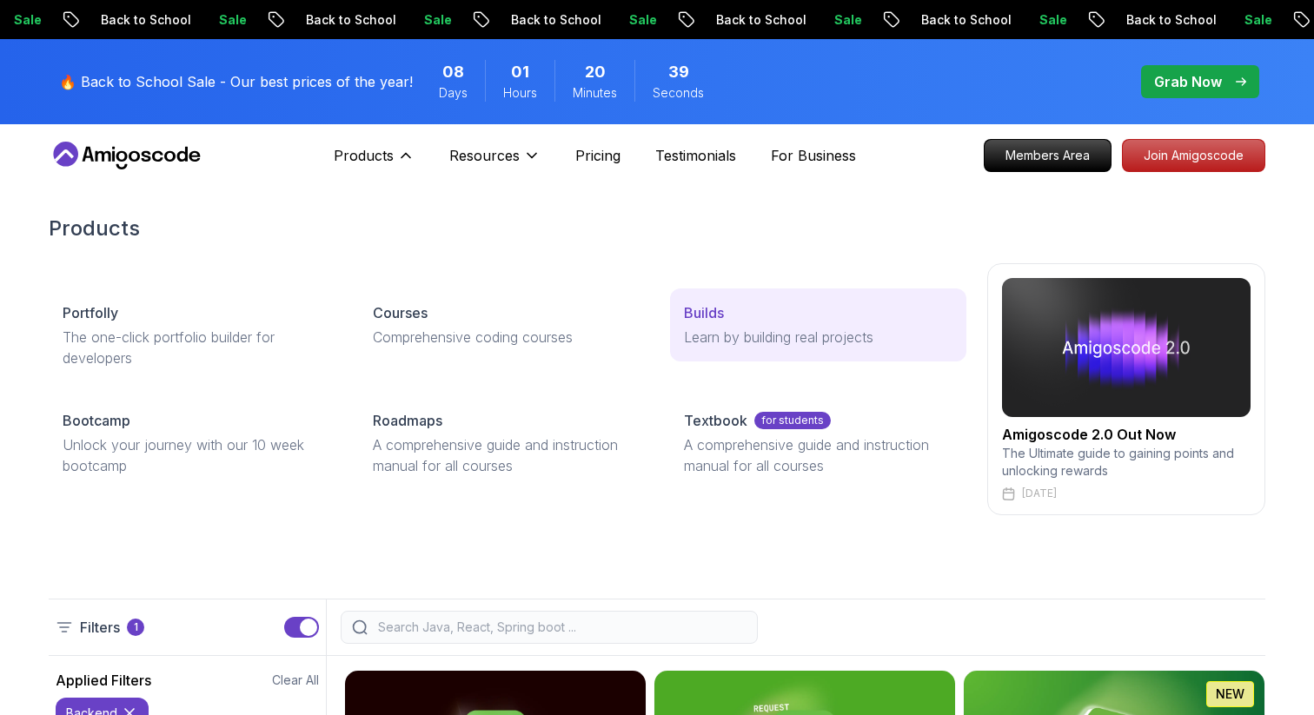
click at [726, 317] on div "Builds" at bounding box center [818, 312] width 268 height 21
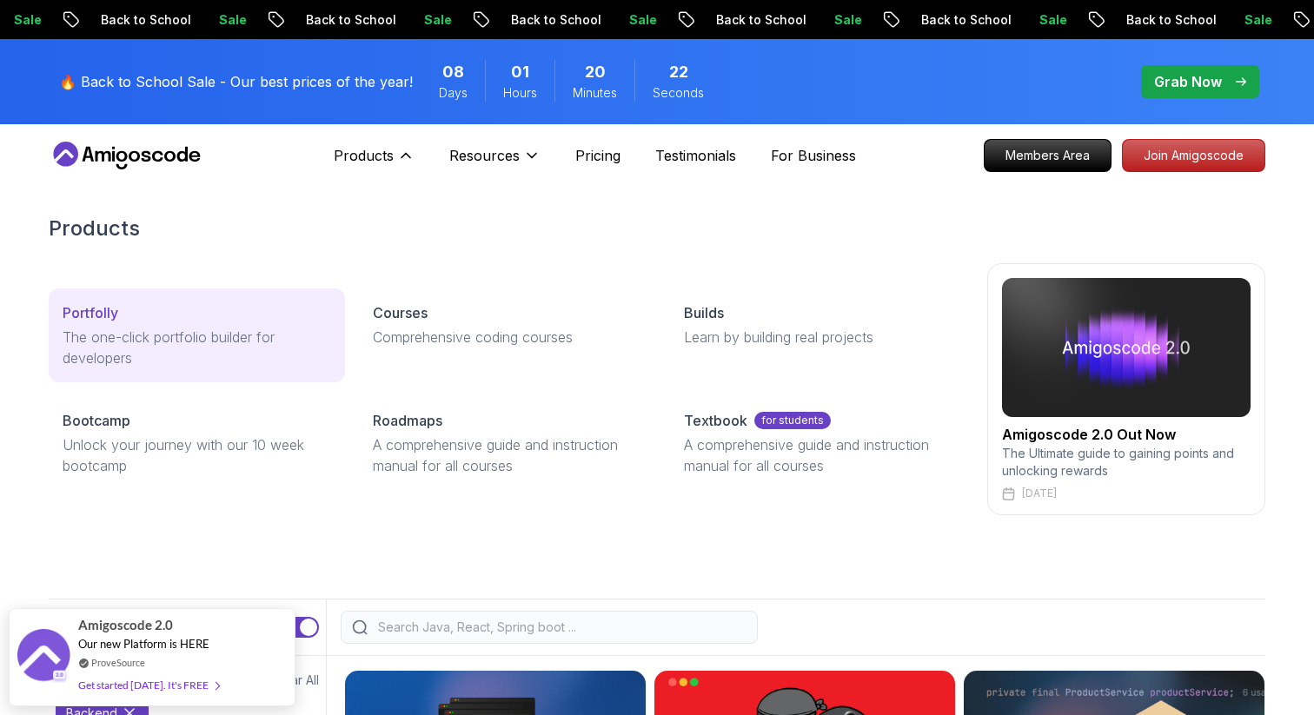
click at [215, 341] on p "The one-click portfolio builder for developers" at bounding box center [197, 348] width 268 height 42
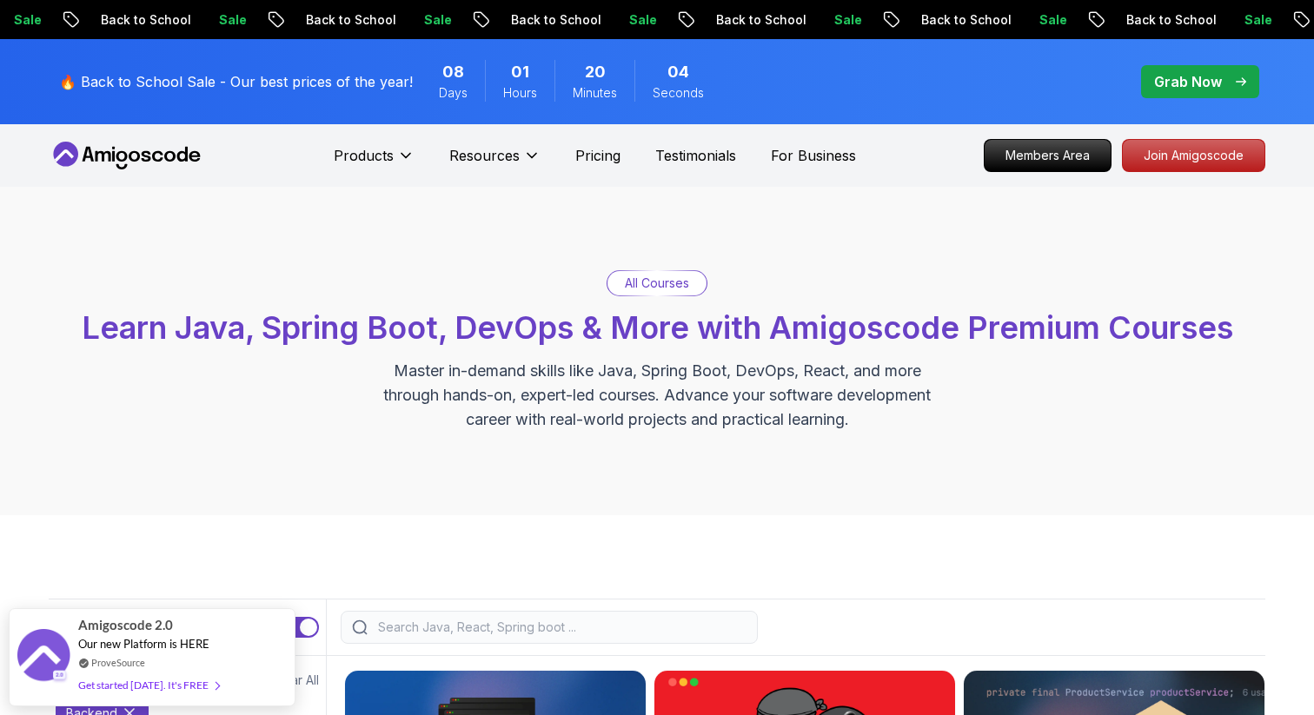
click at [142, 156] on icon at bounding box center [127, 156] width 156 height 28
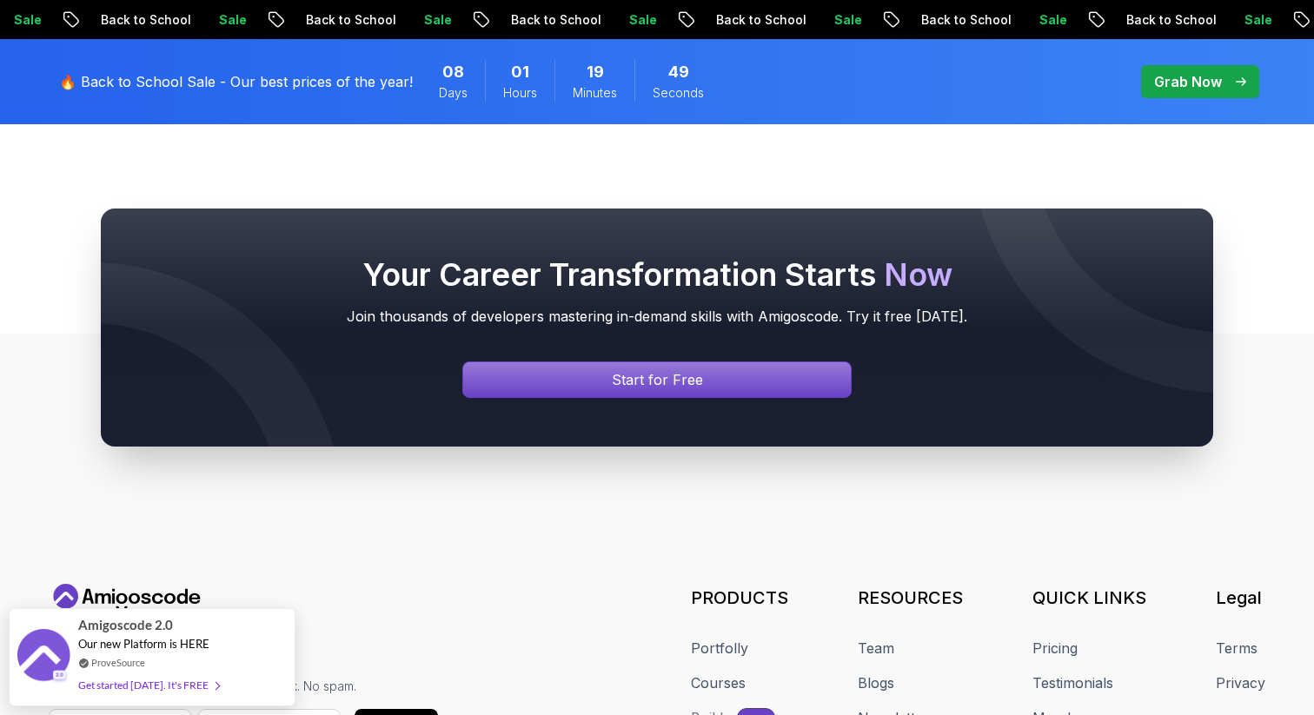
scroll to position [6687, 0]
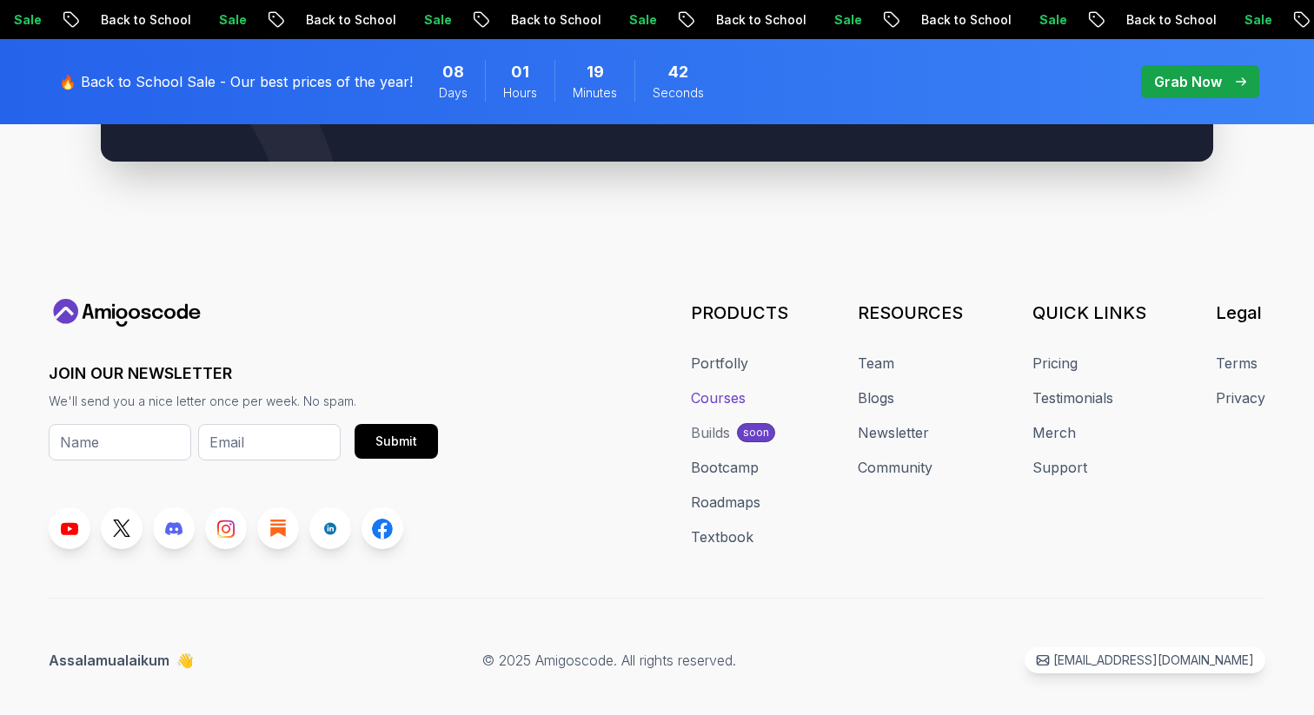
click at [720, 388] on link "Courses" at bounding box center [718, 398] width 55 height 21
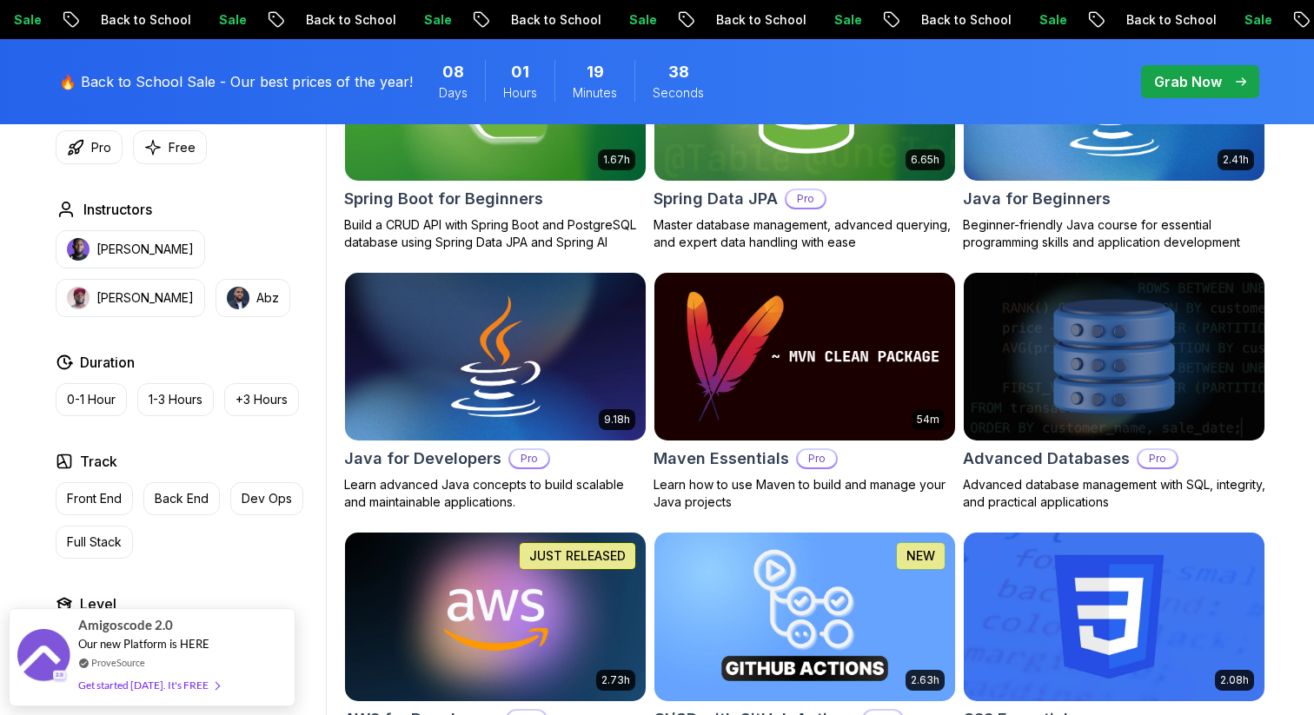
scroll to position [947, 0]
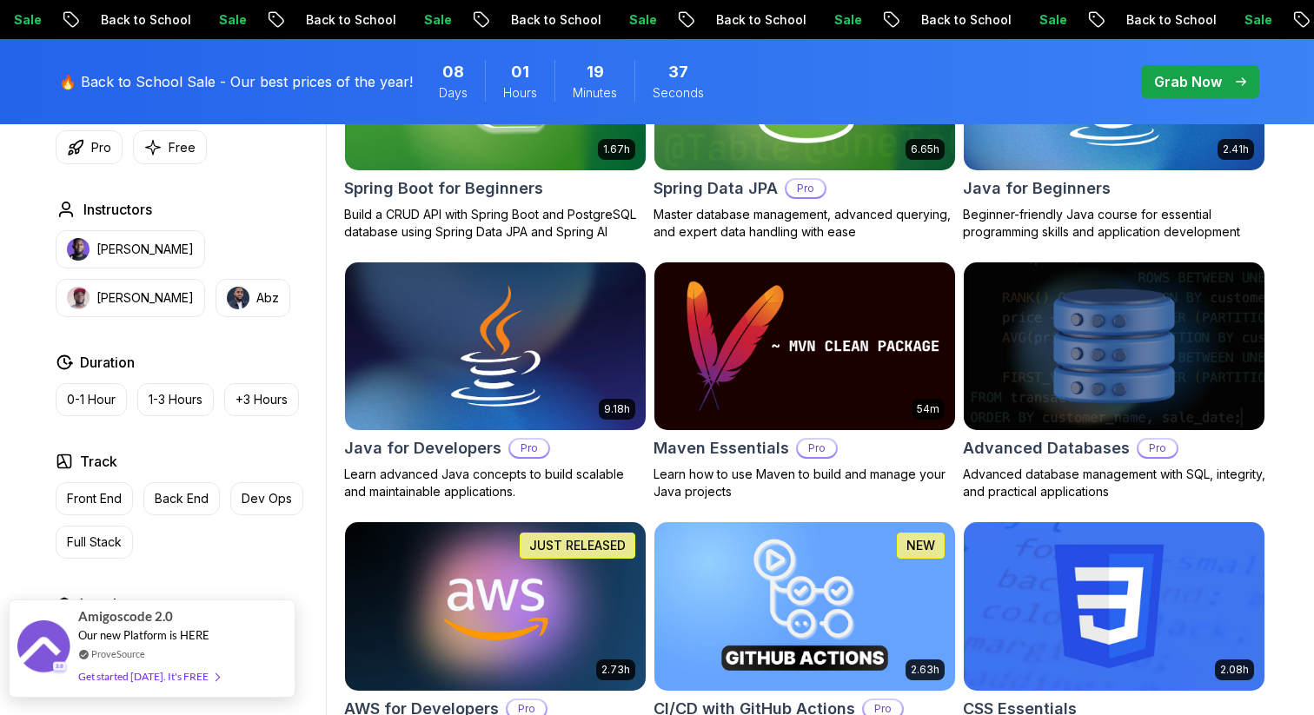
click at [183, 679] on div "Get started [DATE]. It's FREE" at bounding box center [148, 676] width 141 height 20
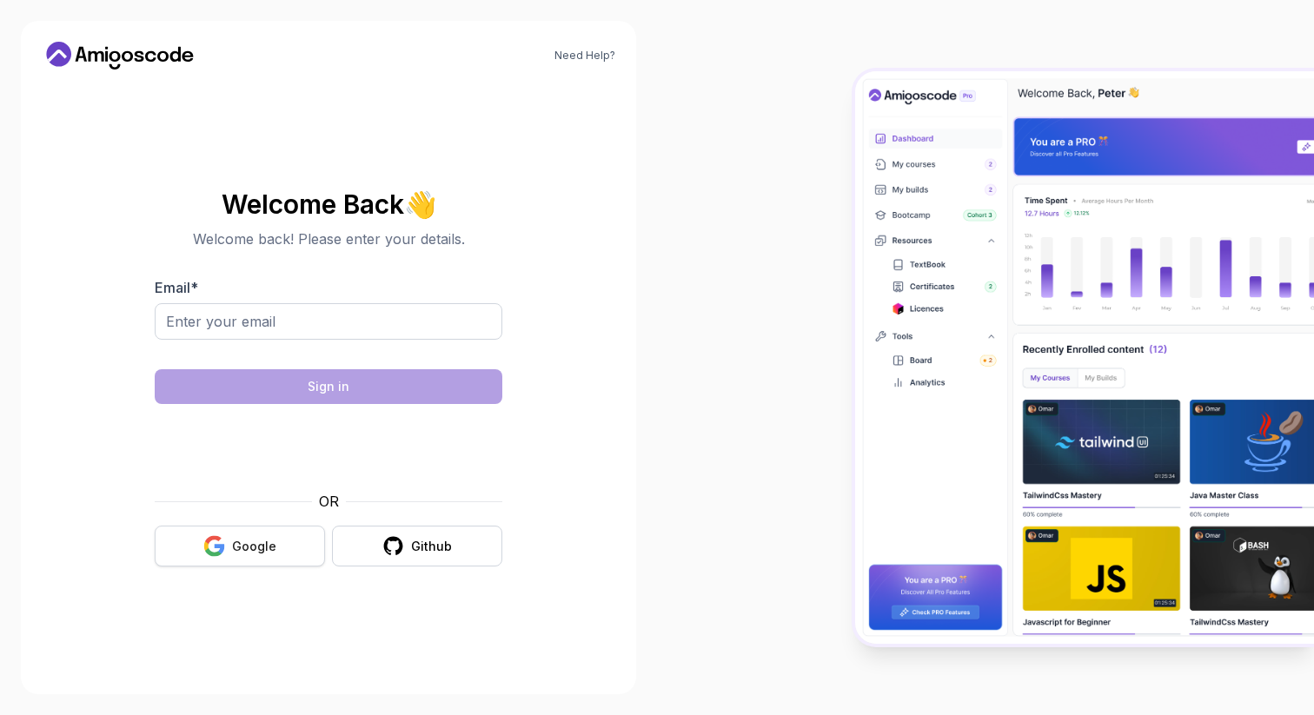
click at [248, 549] on div "Google" at bounding box center [254, 546] width 44 height 17
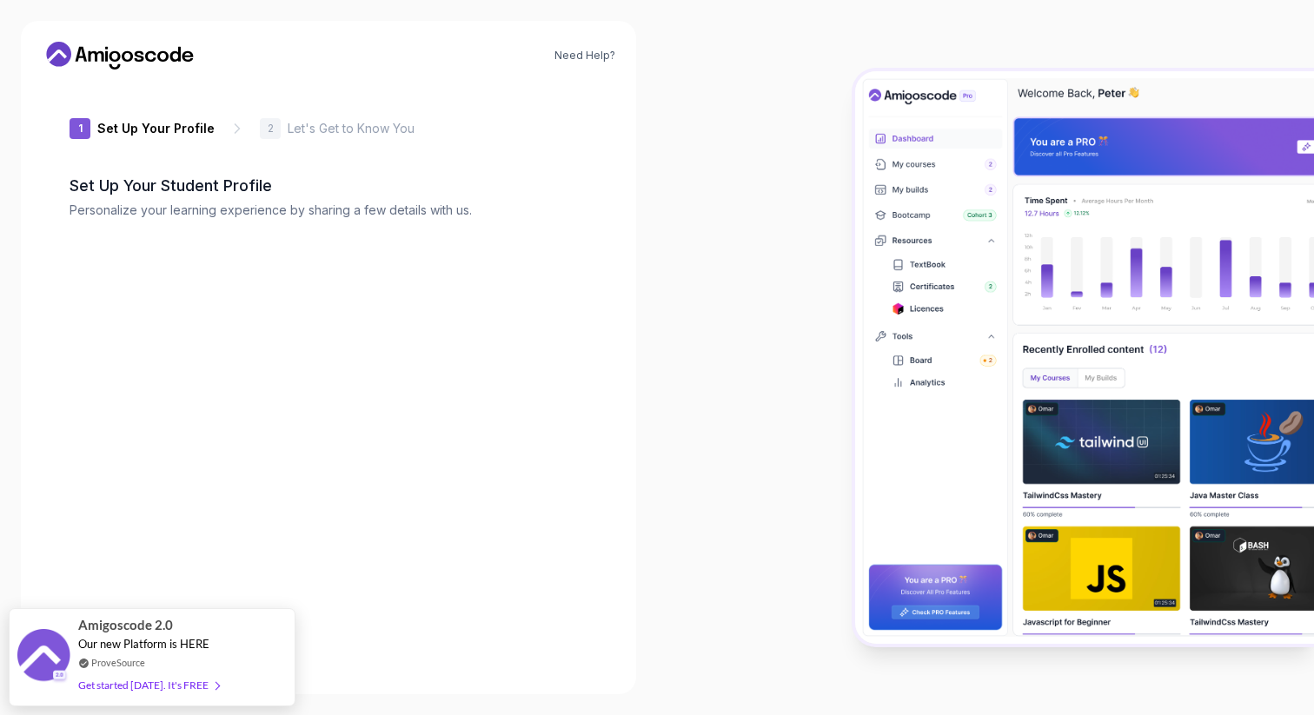
type input "calmfox3a7a1"
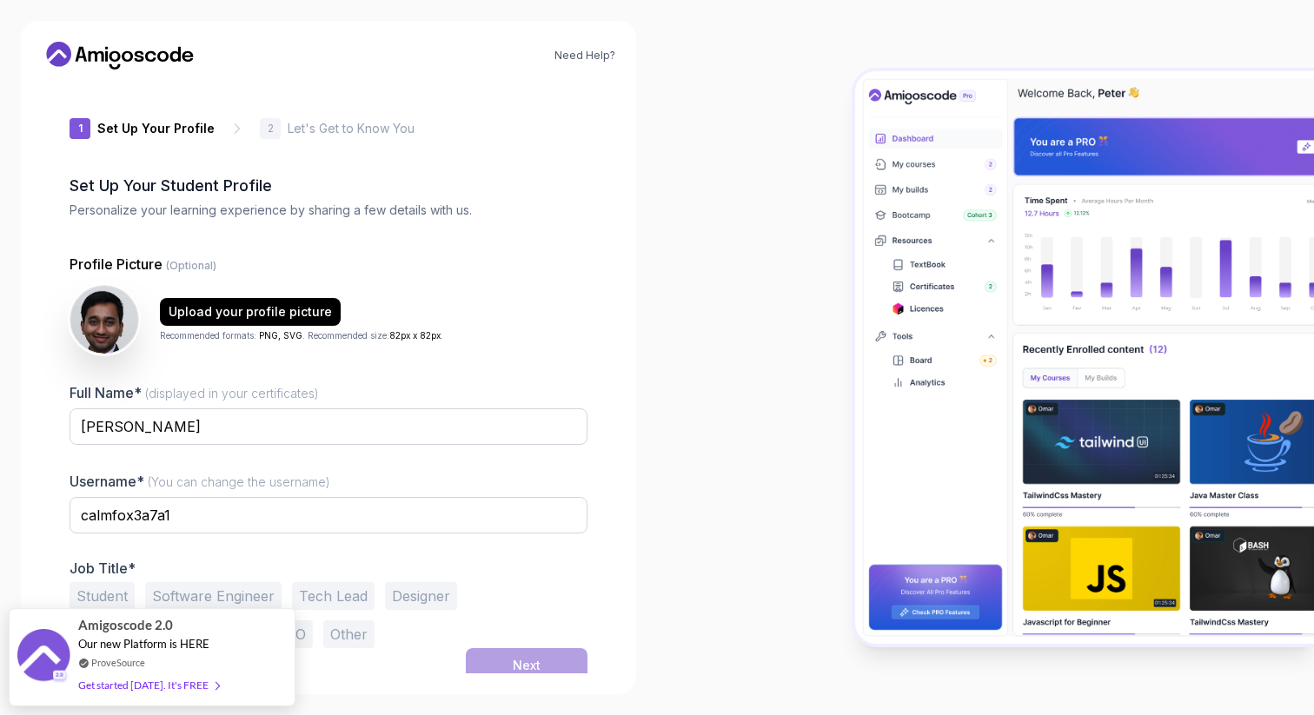
drag, startPoint x: 254, startPoint y: 640, endPoint x: 322, endPoint y: 289, distance: 357.7
click at [322, 289] on body "Need Help? 1 Set Up Your Profile 1 Set Up Your Profile 2 Let's Get to Know You …" at bounding box center [657, 357] width 1314 height 715
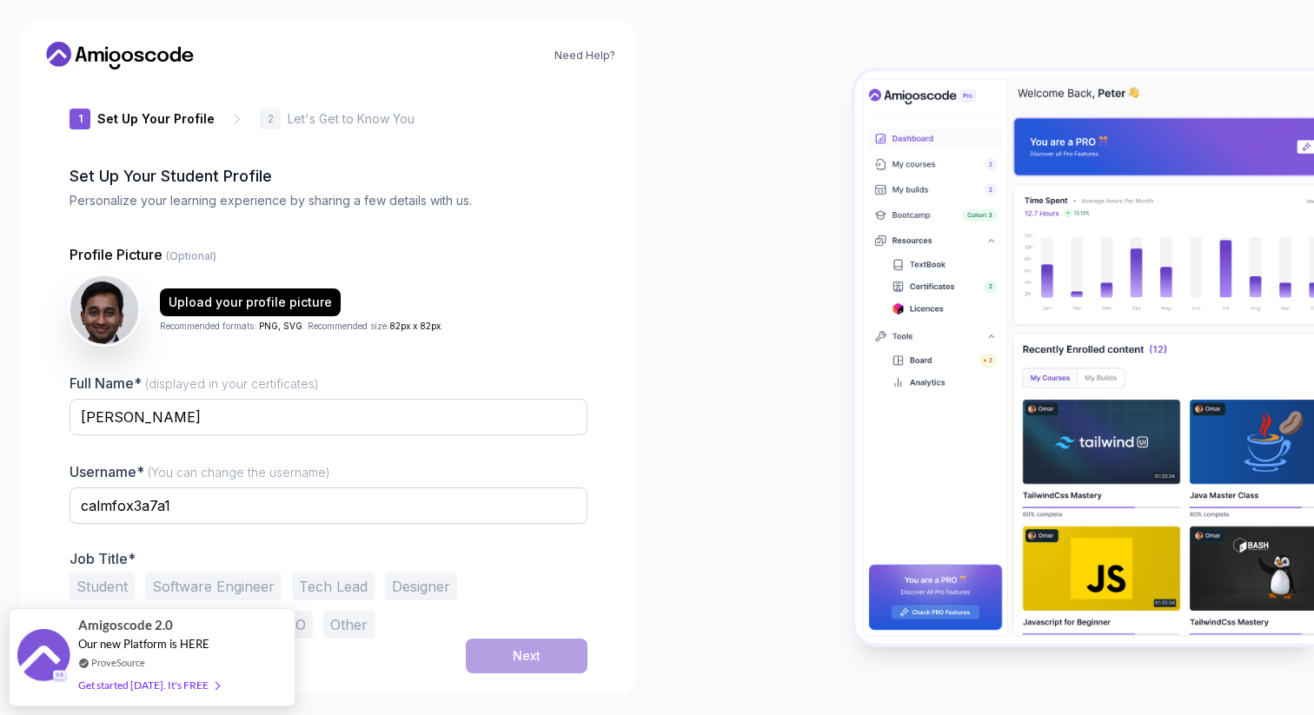
click at [182, 585] on button "Software Engineer" at bounding box center [213, 587] width 136 height 28
click at [493, 647] on button "Next" at bounding box center [527, 656] width 122 height 35
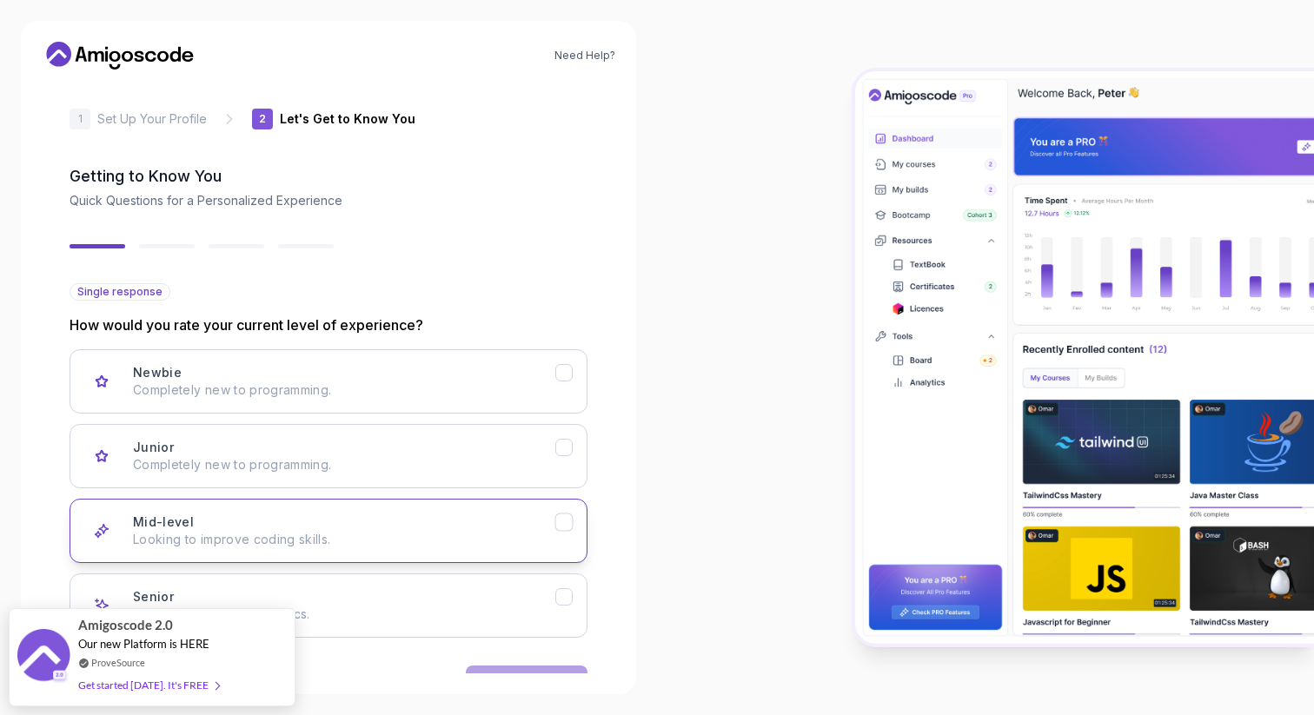
click at [389, 531] on p "Looking to improve coding skills." at bounding box center [344, 539] width 422 height 17
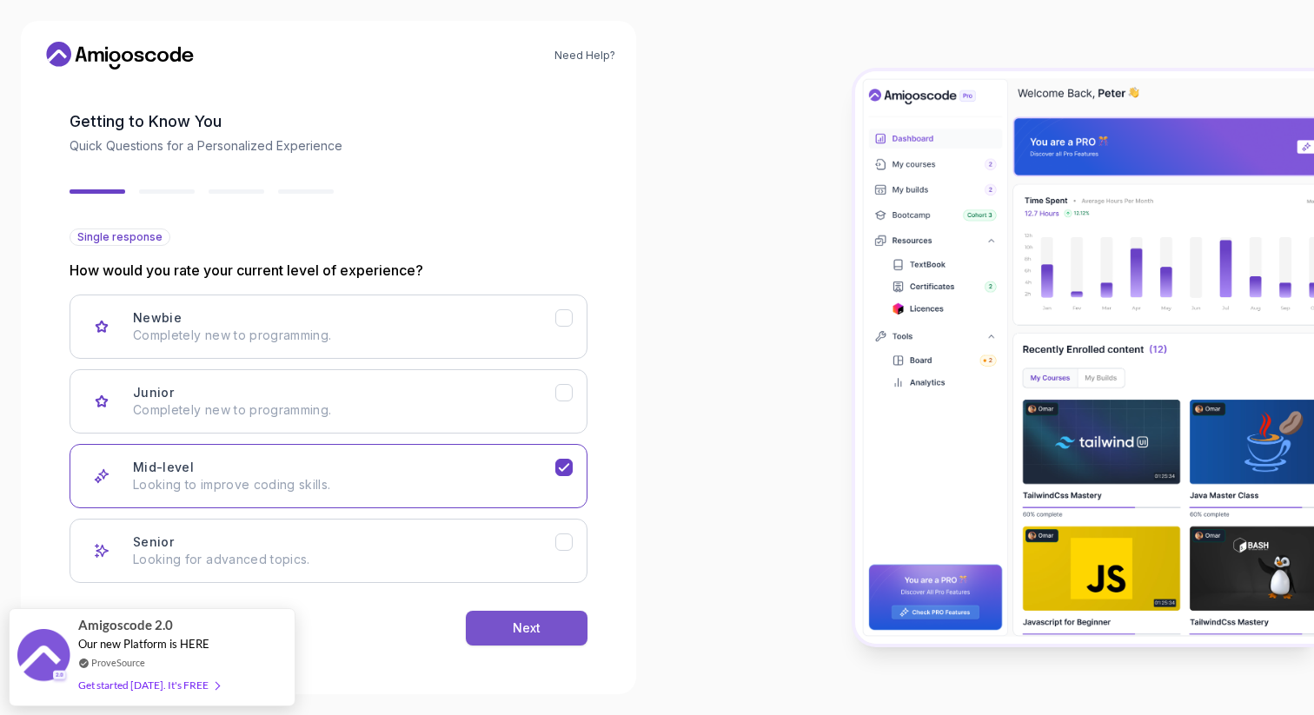
click at [537, 631] on div "Next" at bounding box center [527, 627] width 28 height 17
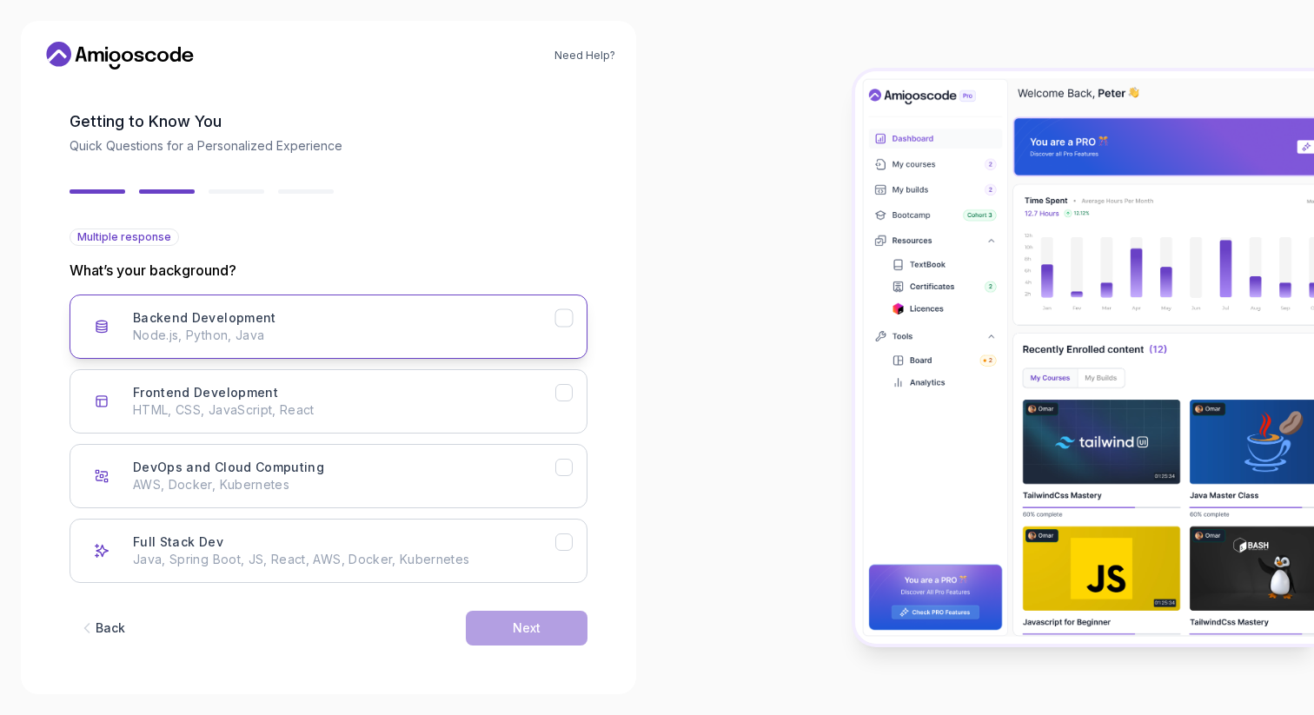
click at [389, 342] on p "Node.js, Python, Java" at bounding box center [344, 335] width 422 height 17
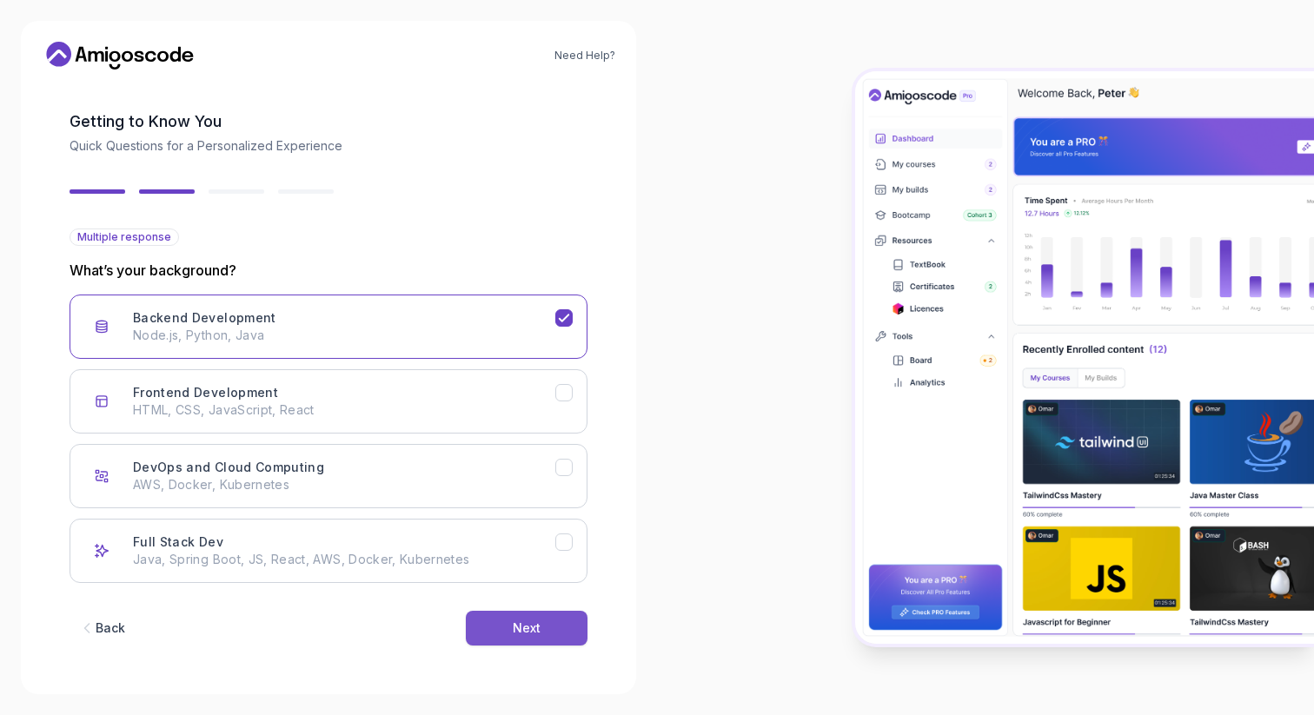
click at [505, 637] on button "Next" at bounding box center [527, 628] width 122 height 35
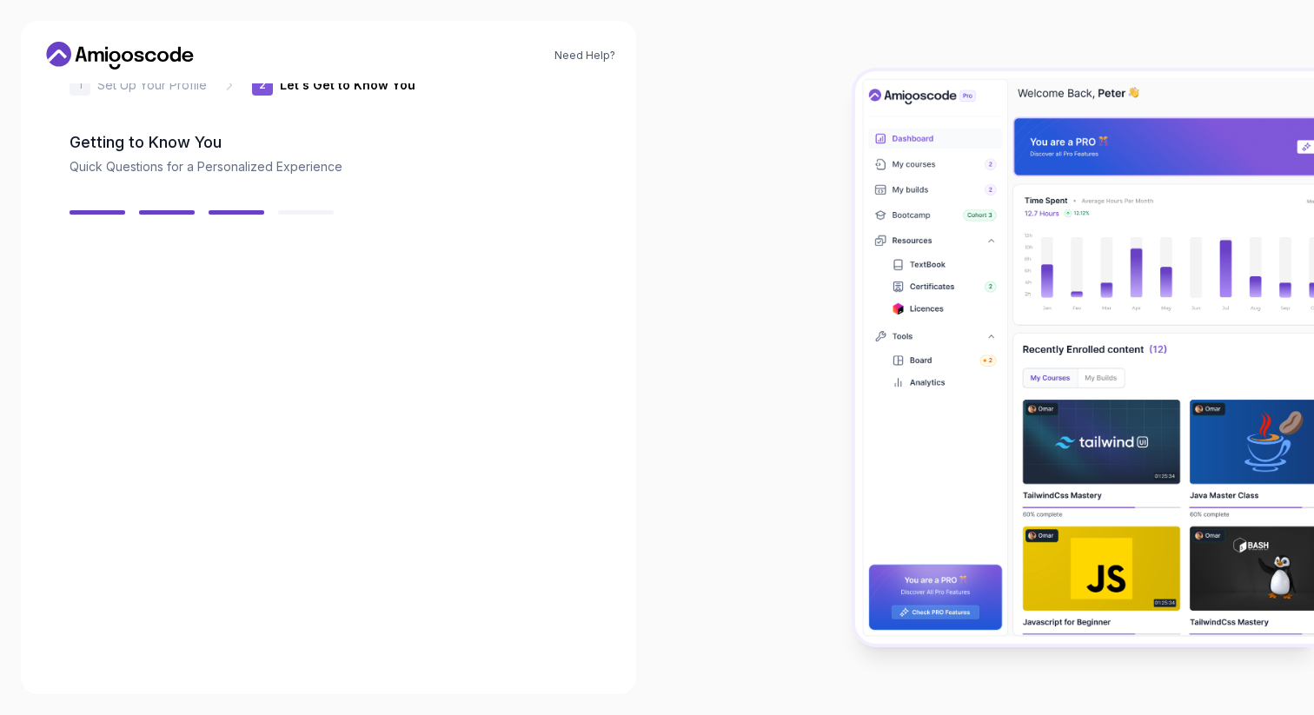
scroll to position [43, 0]
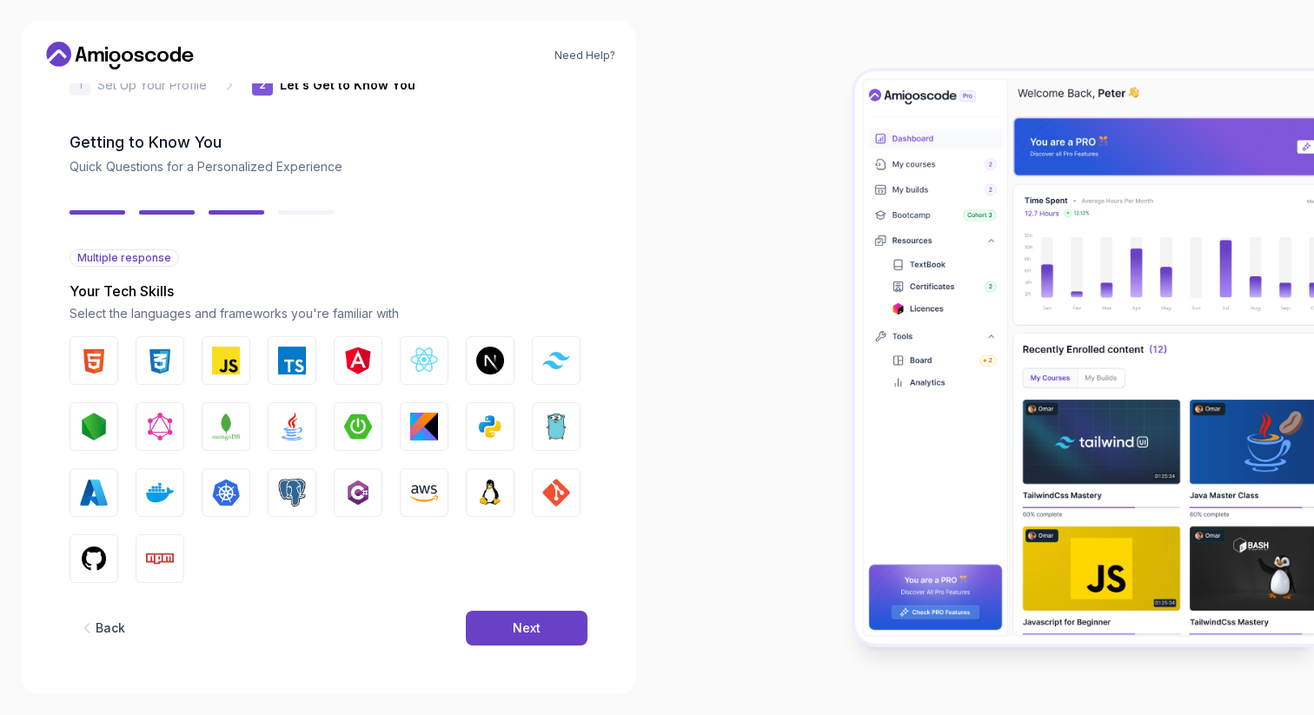
click at [527, 437] on div "HTML CSS JavaScript TypeScript Angular React.js Next.js Tailwind CSS Node.js Gr…" at bounding box center [329, 459] width 518 height 247
click at [498, 427] on img "button" at bounding box center [490, 427] width 28 height 28
click at [246, 375] on button "JavaScript" at bounding box center [226, 360] width 49 height 49
click at [425, 359] on img "button" at bounding box center [424, 361] width 28 height 28
click at [285, 487] on img "button" at bounding box center [292, 493] width 28 height 28
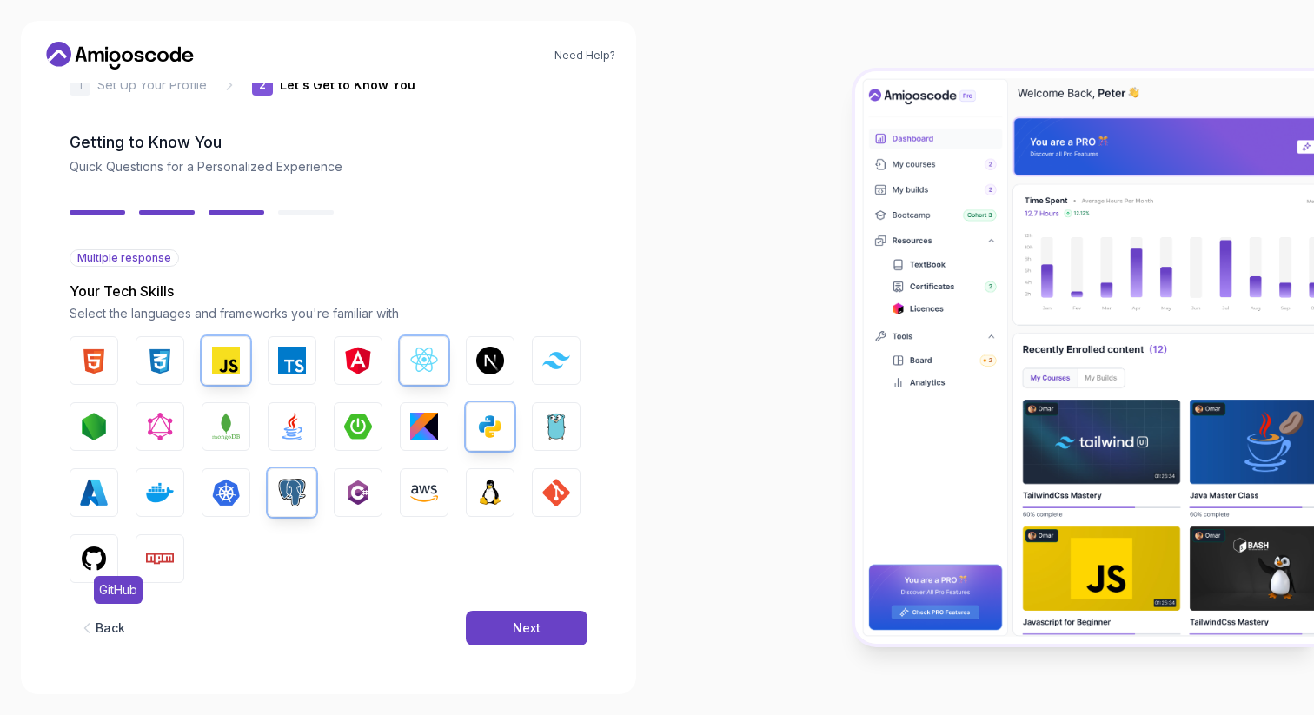
click at [85, 563] on img "button" at bounding box center [94, 559] width 28 height 28
click at [552, 490] on img "button" at bounding box center [556, 493] width 28 height 28
click at [519, 624] on div "Next" at bounding box center [527, 627] width 28 height 17
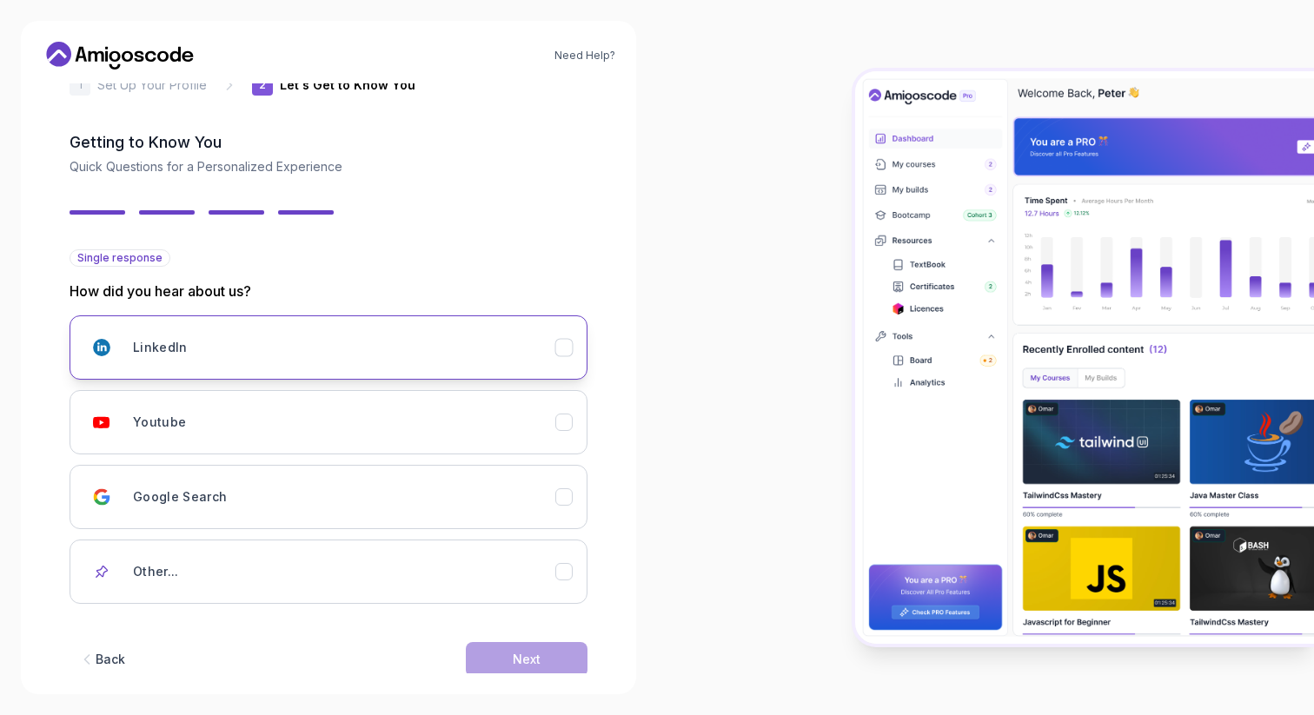
scroll to position [75, 0]
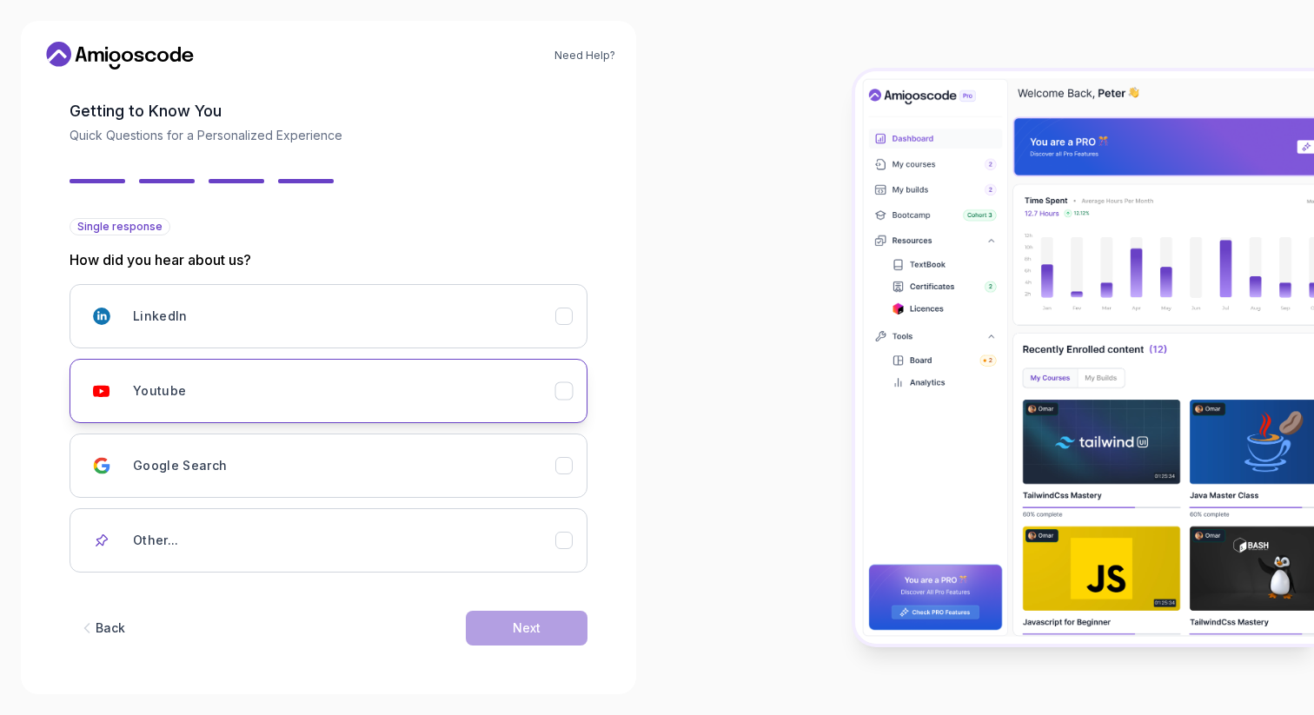
click at [419, 385] on div "Youtube" at bounding box center [344, 391] width 422 height 35
click at [524, 639] on button "Next" at bounding box center [527, 628] width 122 height 35
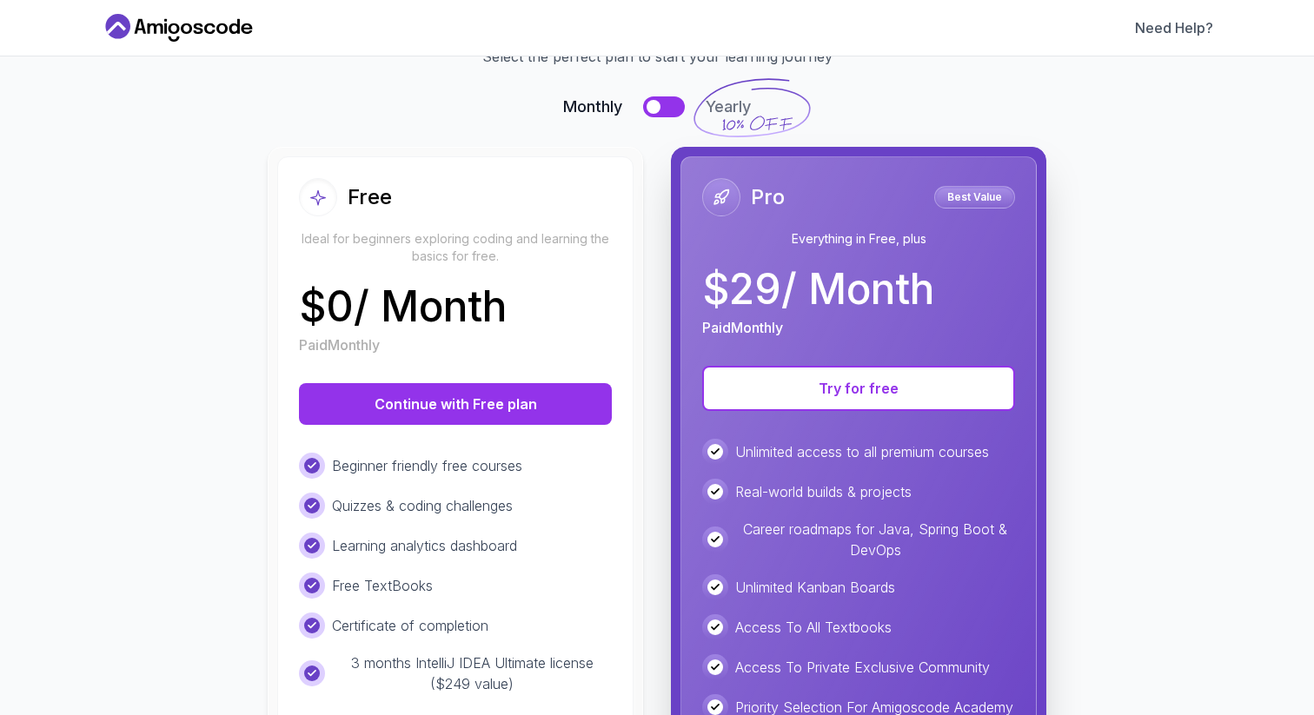
scroll to position [101, 0]
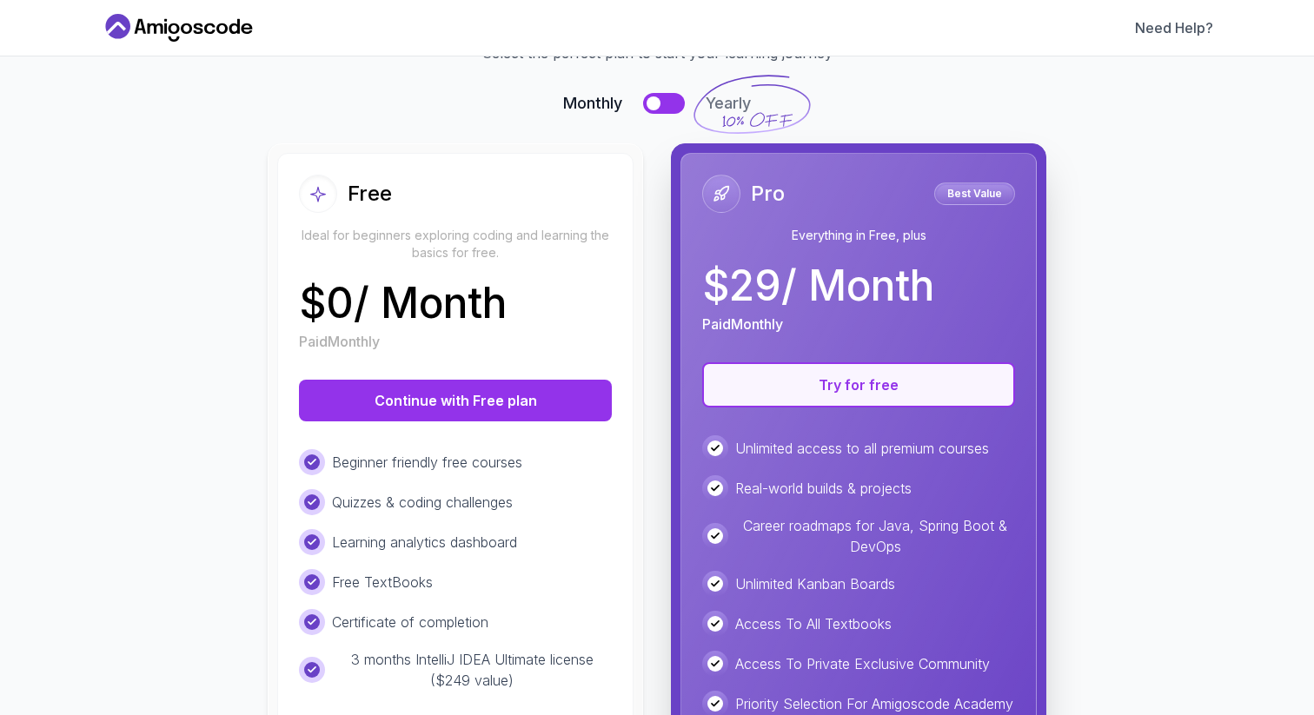
click at [830, 396] on button "Try for free" at bounding box center [858, 384] width 313 height 45
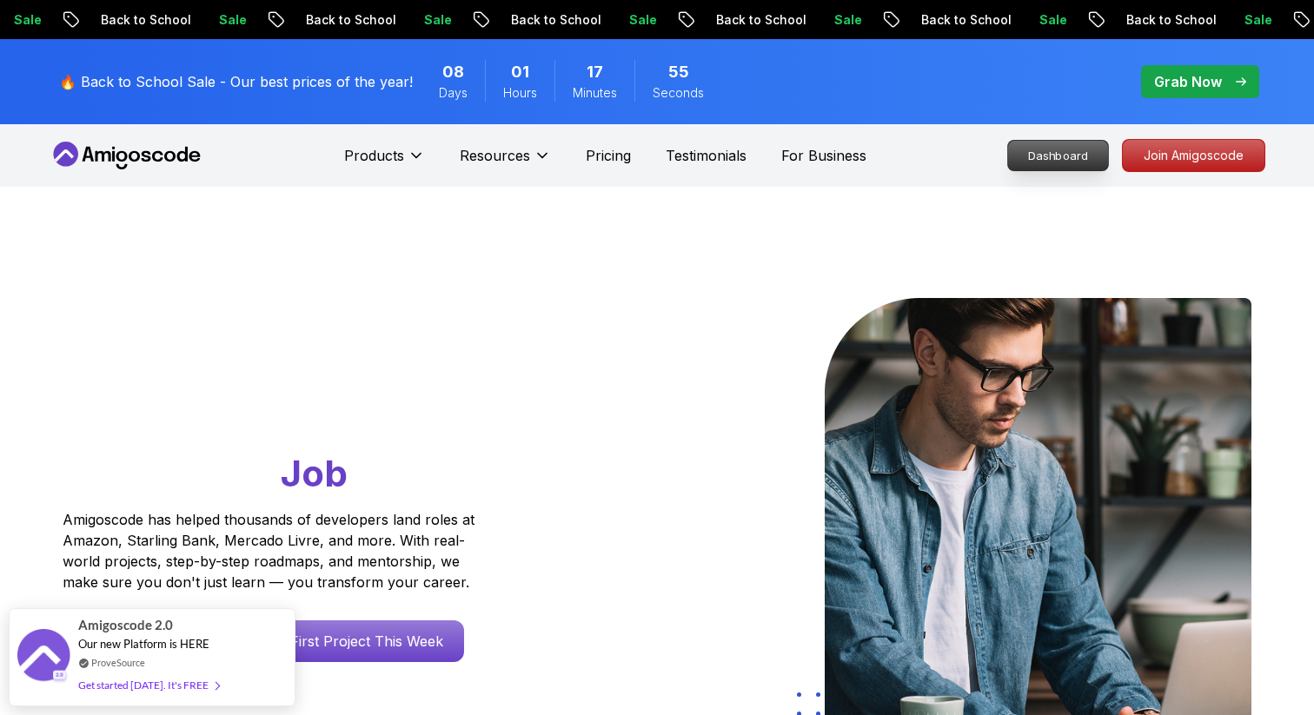
click at [1070, 159] on p "Dashboard" at bounding box center [1058, 156] width 100 height 30
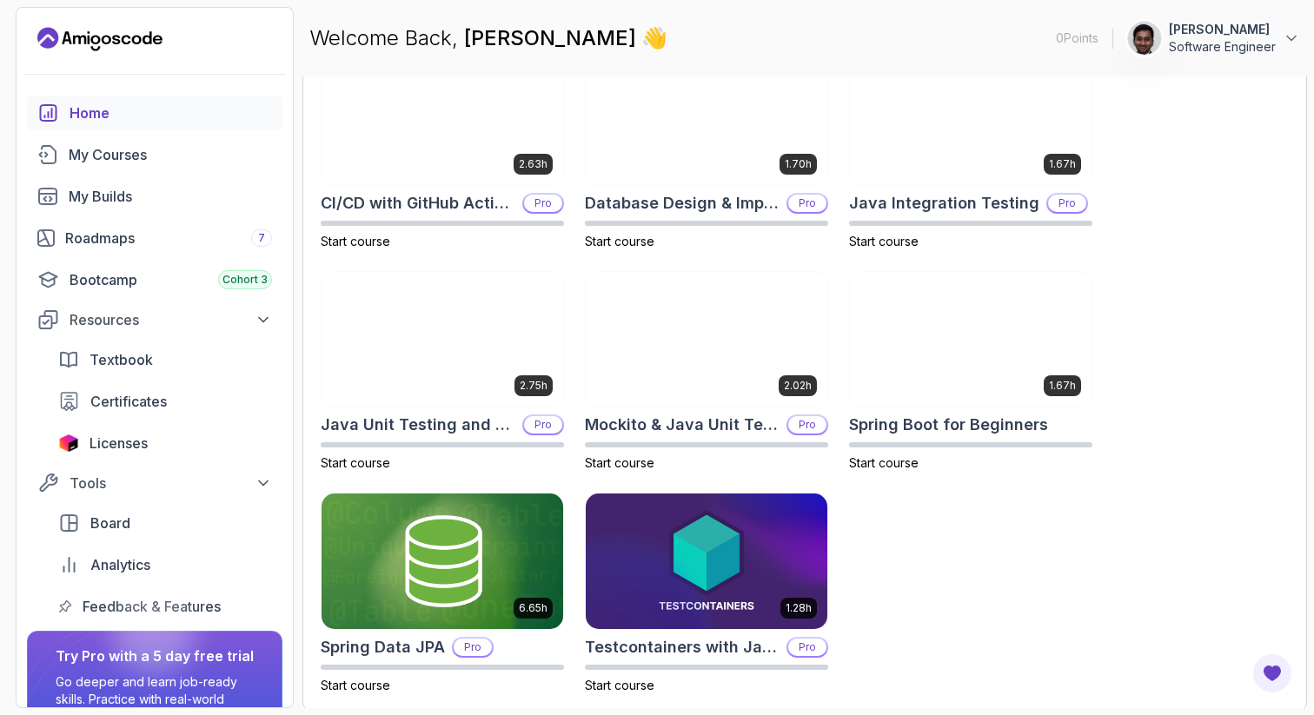
scroll to position [572, 0]
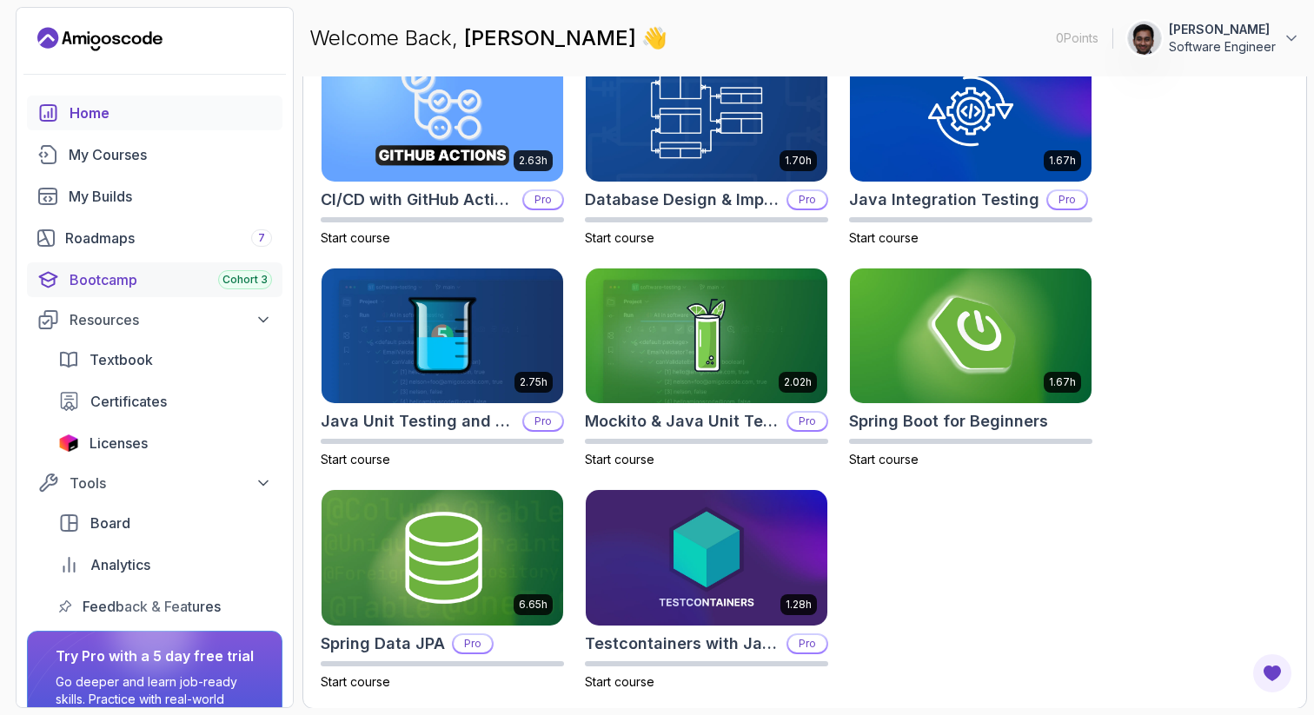
click at [203, 282] on div "Bootcamp Cohort 3" at bounding box center [171, 279] width 202 height 21
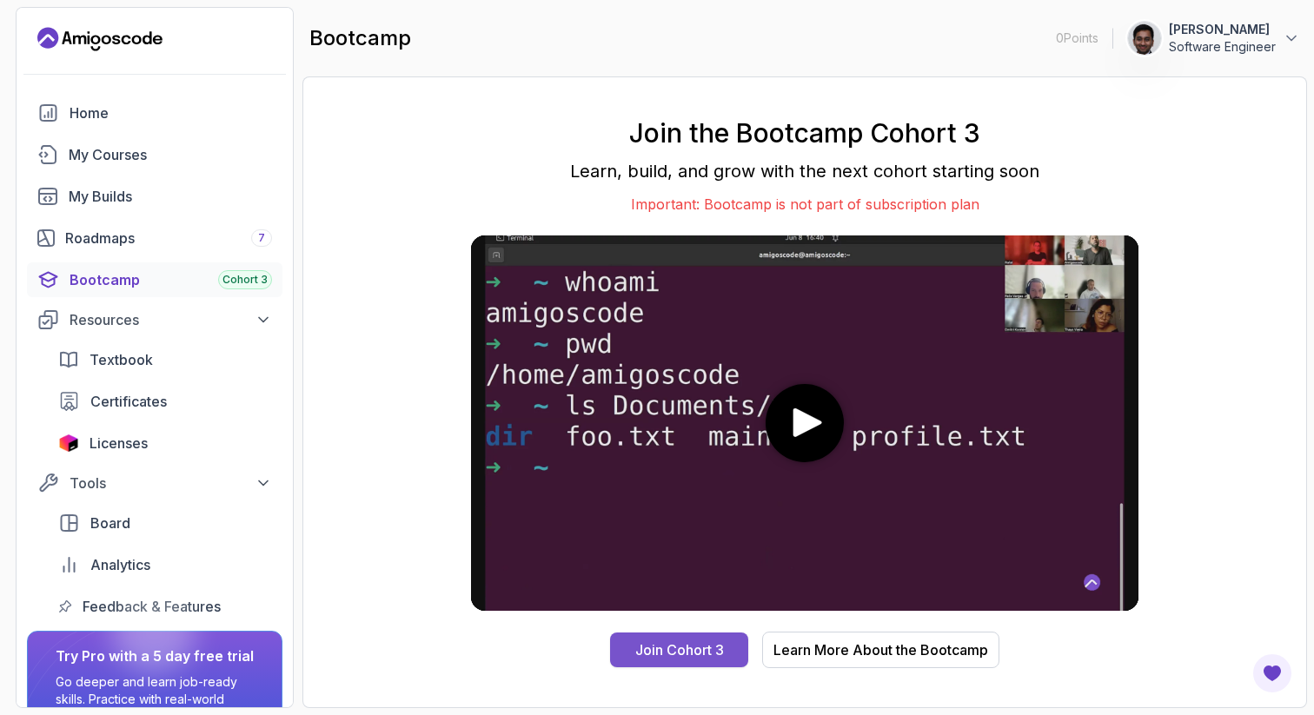
click at [657, 639] on div "Join Cohort 3" at bounding box center [679, 649] width 89 height 21
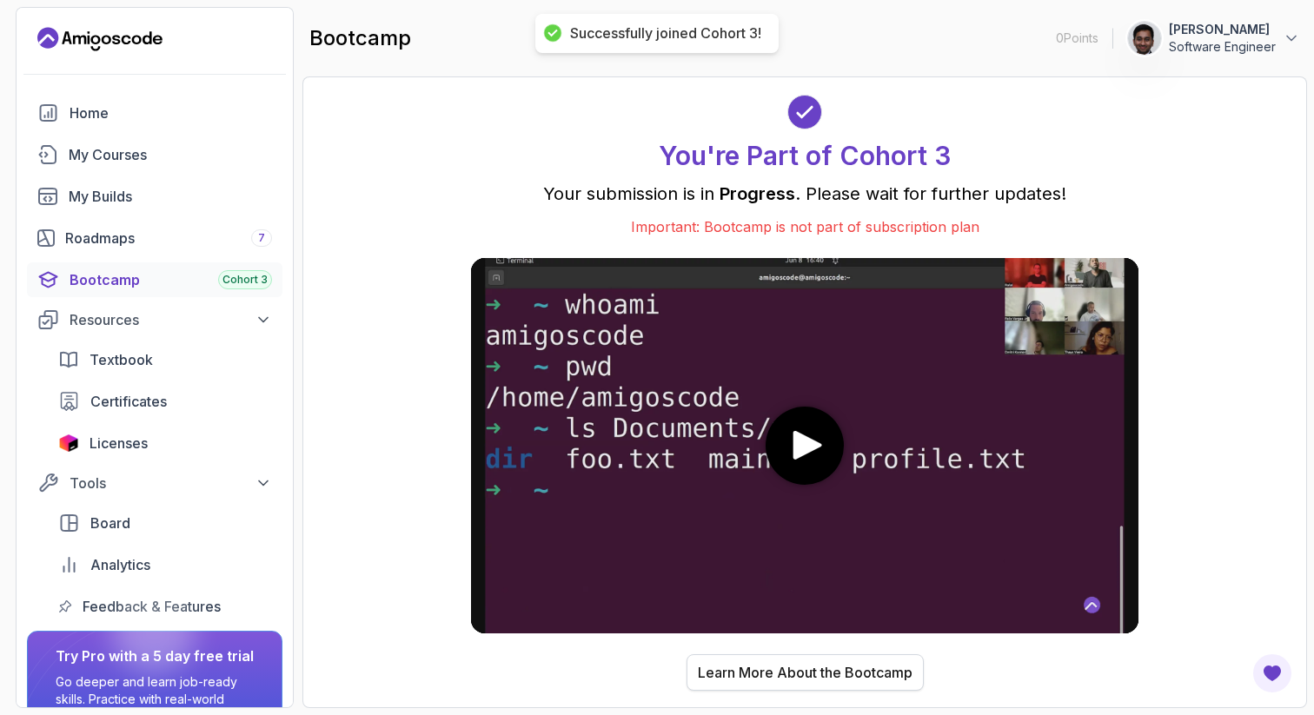
click at [782, 666] on div "Learn More About the Bootcamp" at bounding box center [805, 672] width 215 height 21
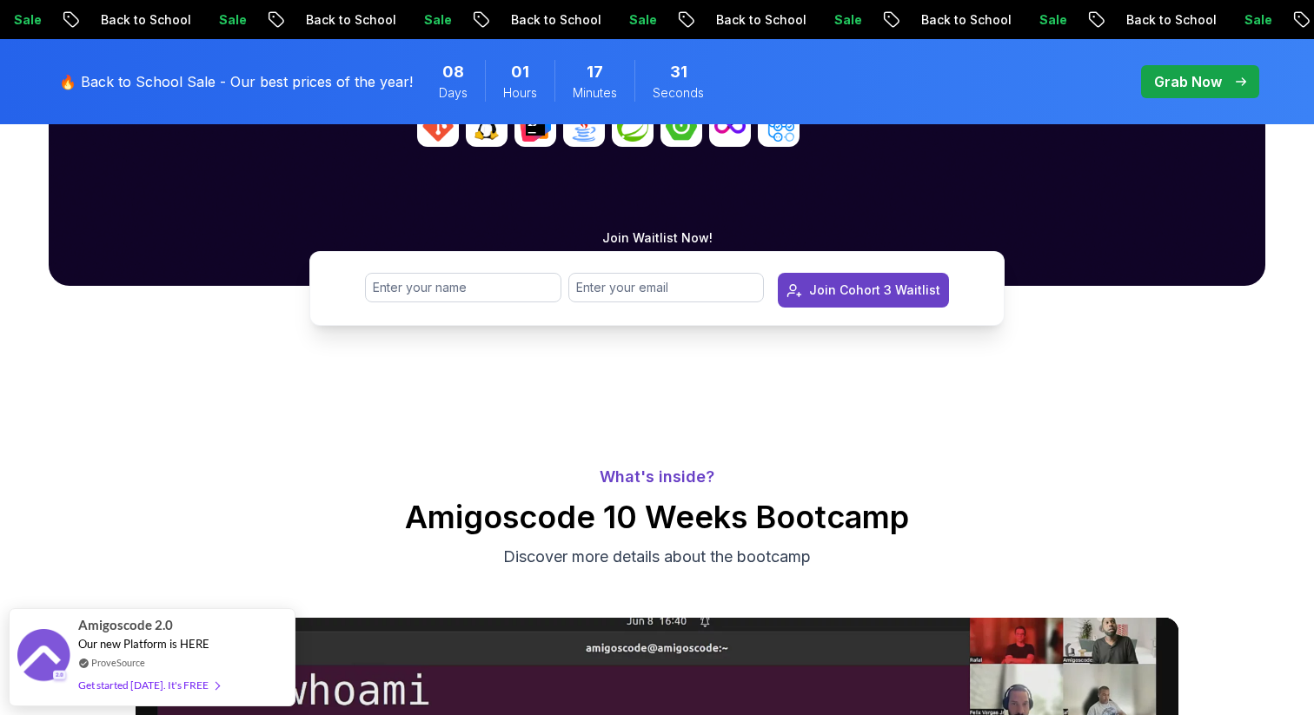
scroll to position [930, 0]
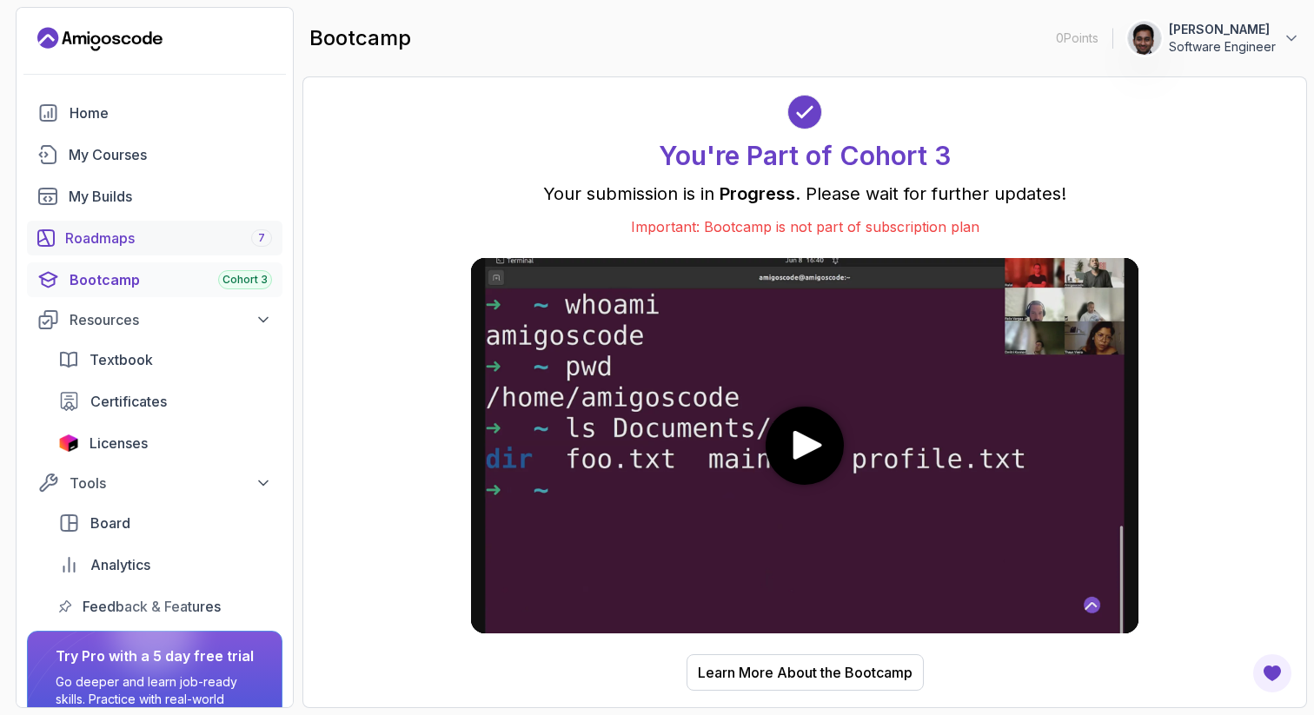
click at [202, 238] on div "Roadmaps 7" at bounding box center [168, 238] width 207 height 21
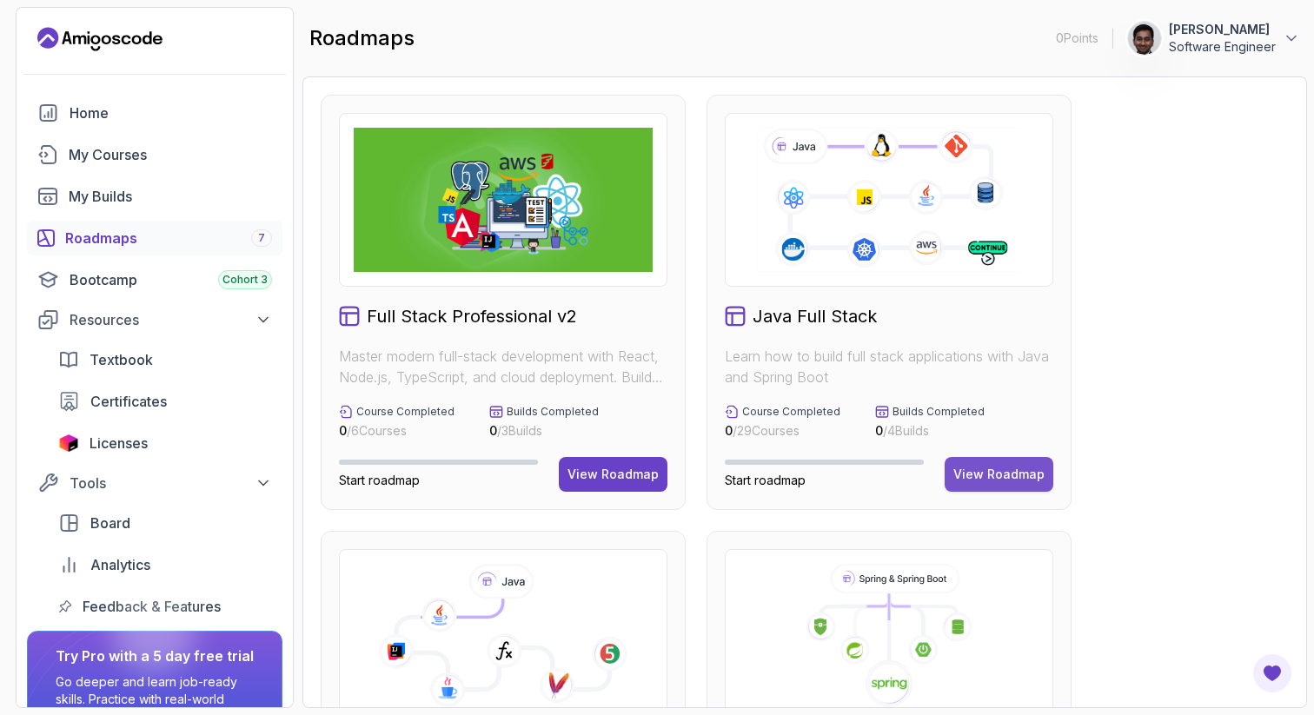
click at [989, 483] on button "View Roadmap" at bounding box center [998, 474] width 109 height 35
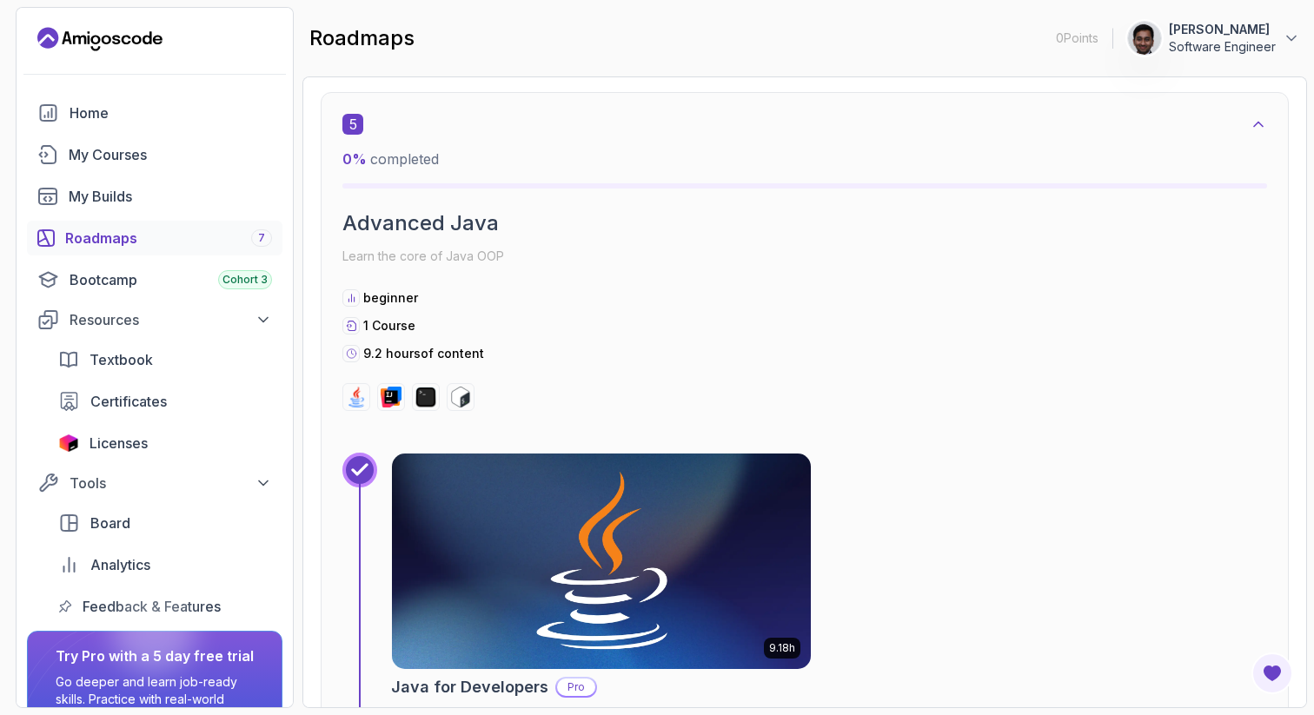
scroll to position [3569, 0]
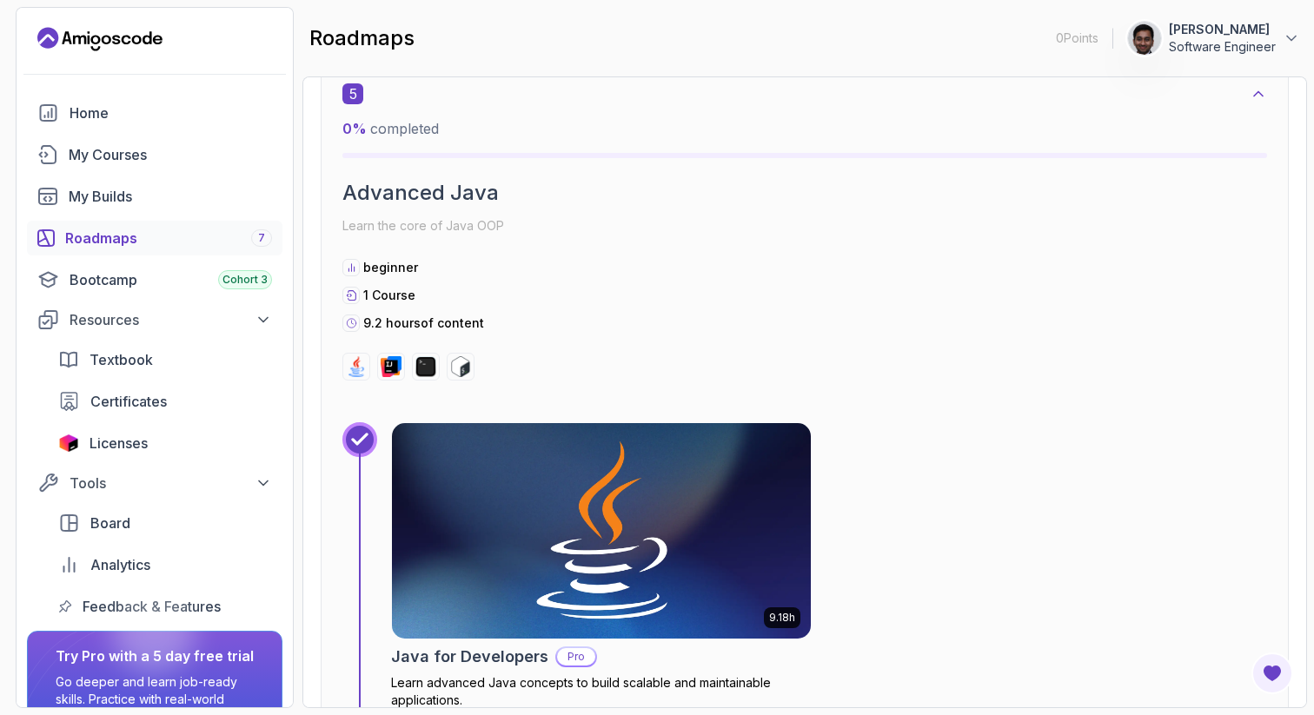
click at [586, 464] on img at bounding box center [601, 531] width 440 height 226
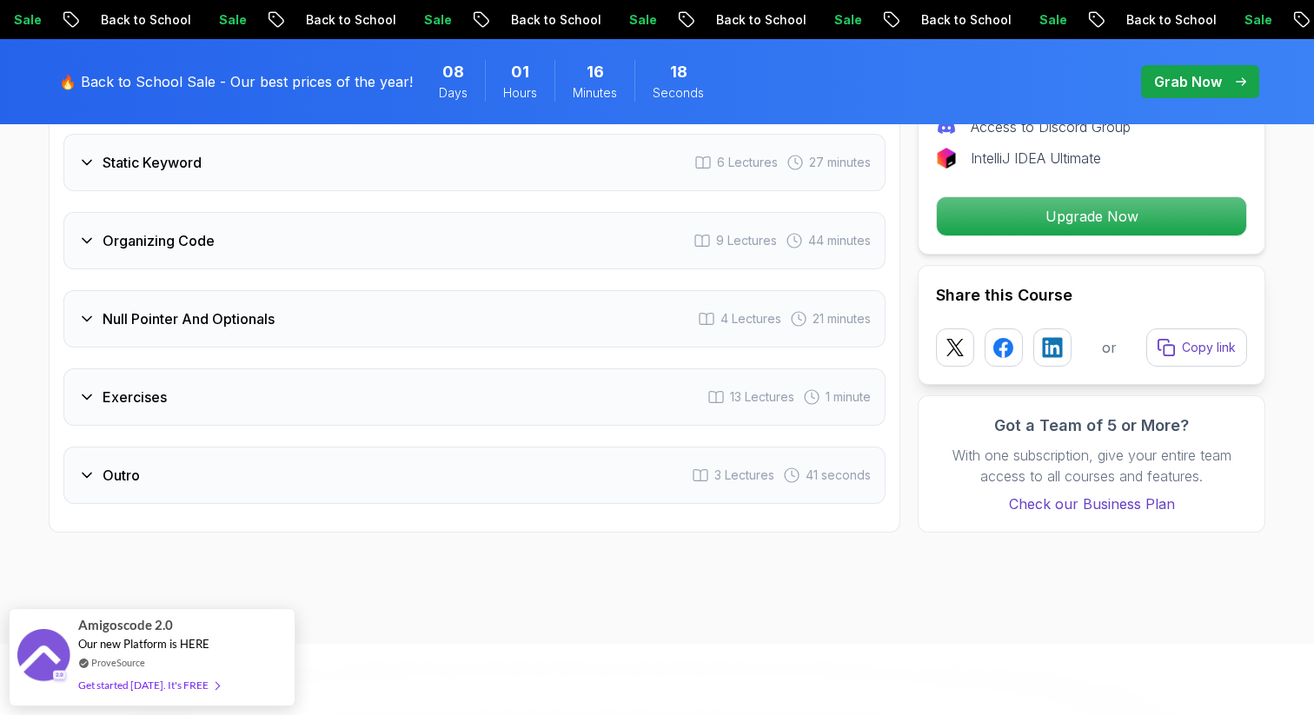
scroll to position [3550, 0]
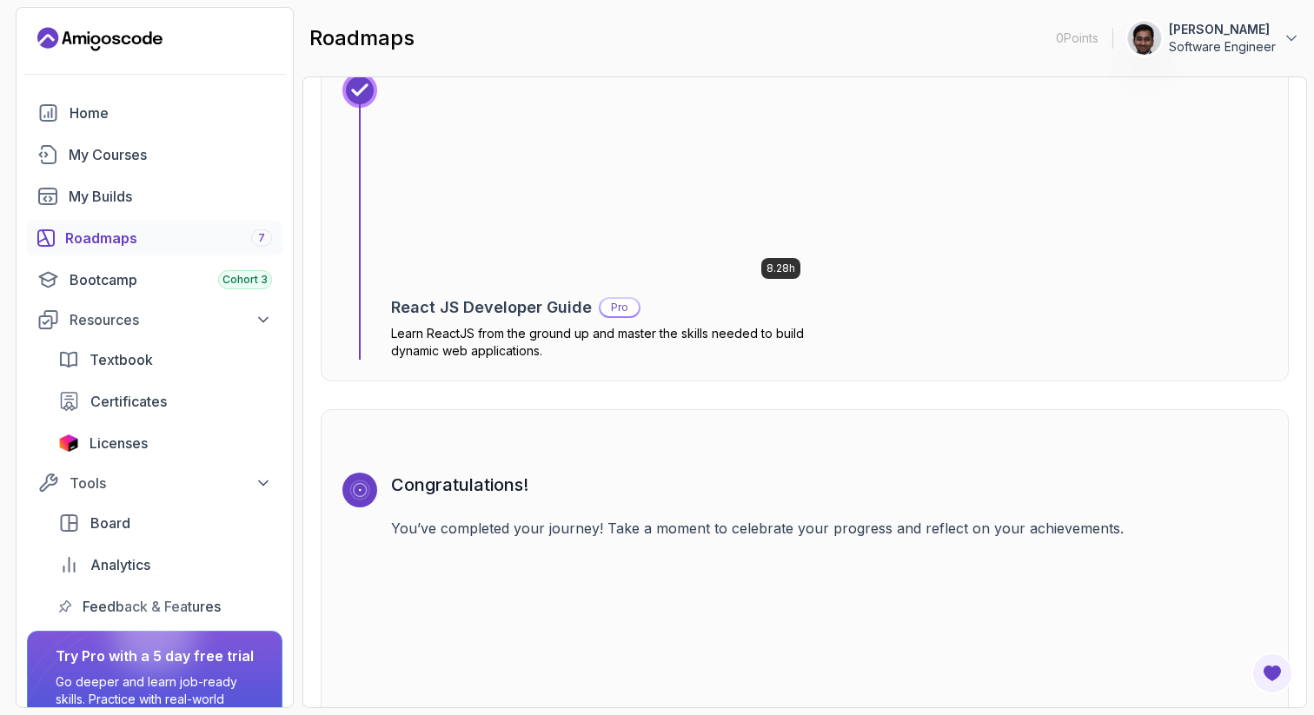
scroll to position [12637, 0]
